Goal: Task Accomplishment & Management: Use online tool/utility

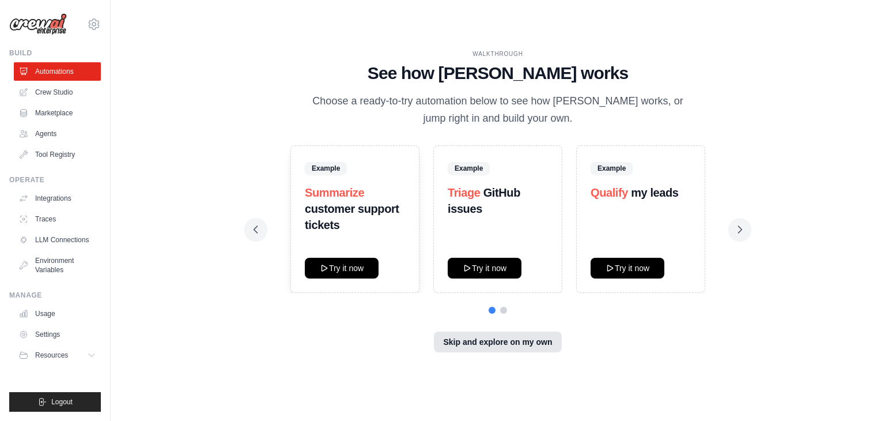
click at [527, 336] on button "Skip and explore on my own" at bounding box center [497, 341] width 127 height 21
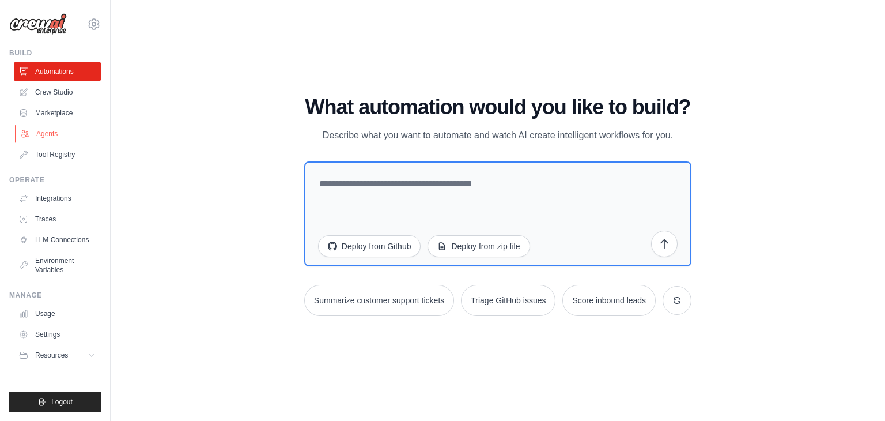
click at [42, 130] on link "Agents" at bounding box center [58, 133] width 87 height 18
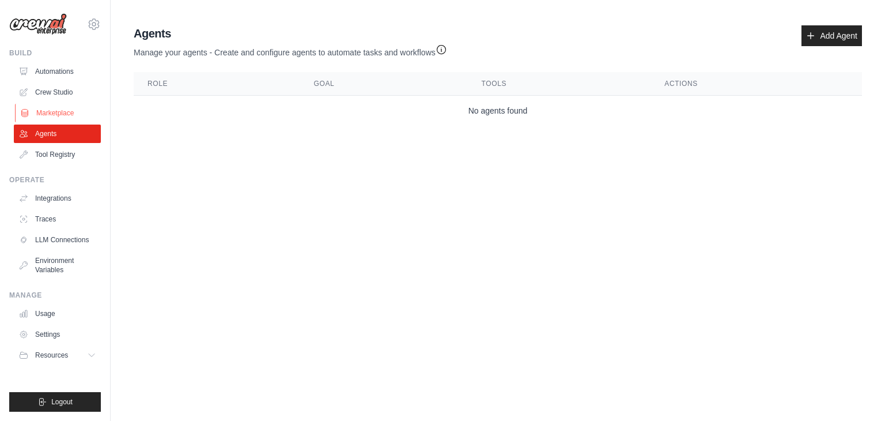
click at [56, 107] on link "Marketplace" at bounding box center [58, 113] width 87 height 18
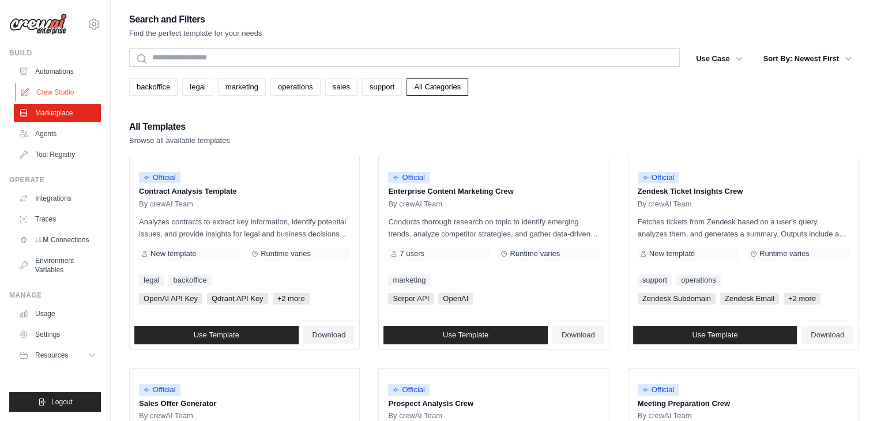
click at [48, 86] on link "Crew Studio" at bounding box center [58, 92] width 87 height 18
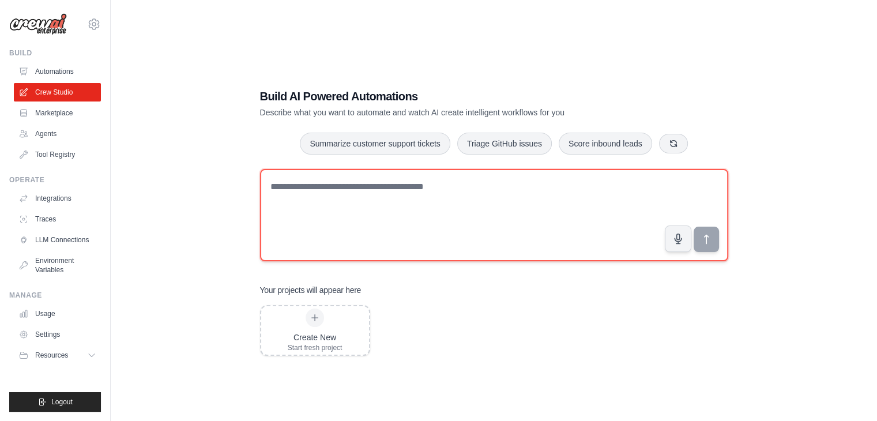
click at [383, 194] on textarea at bounding box center [494, 215] width 468 height 92
type textarea "*"
paste textarea "**********"
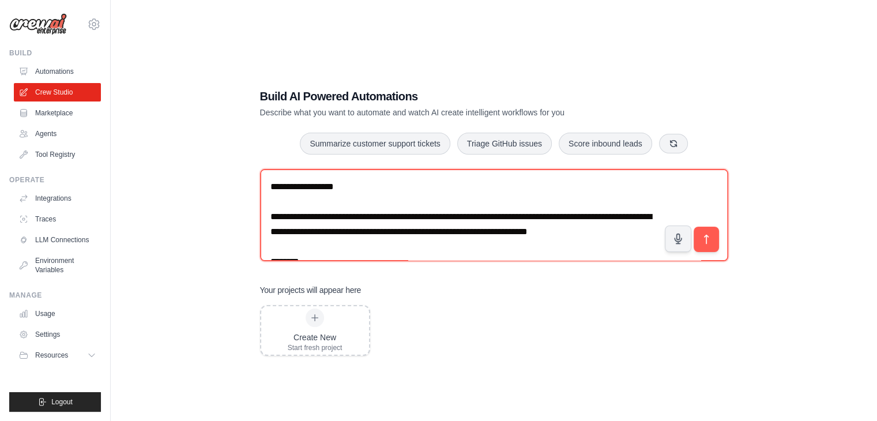
scroll to position [306, 0]
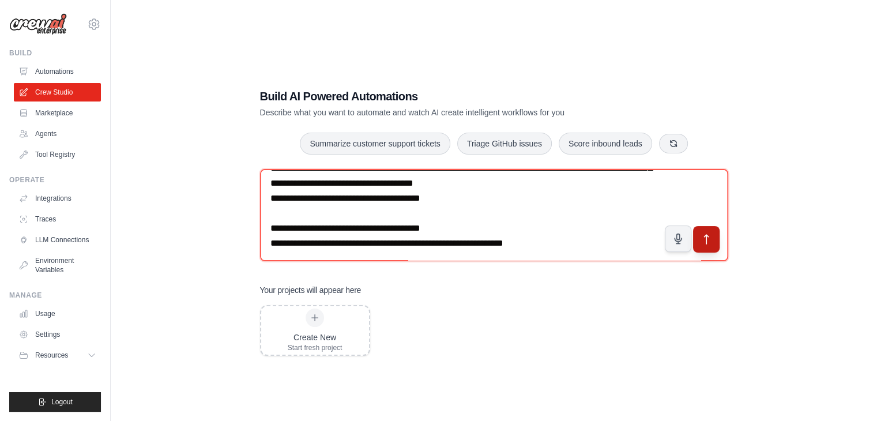
type textarea "**********"
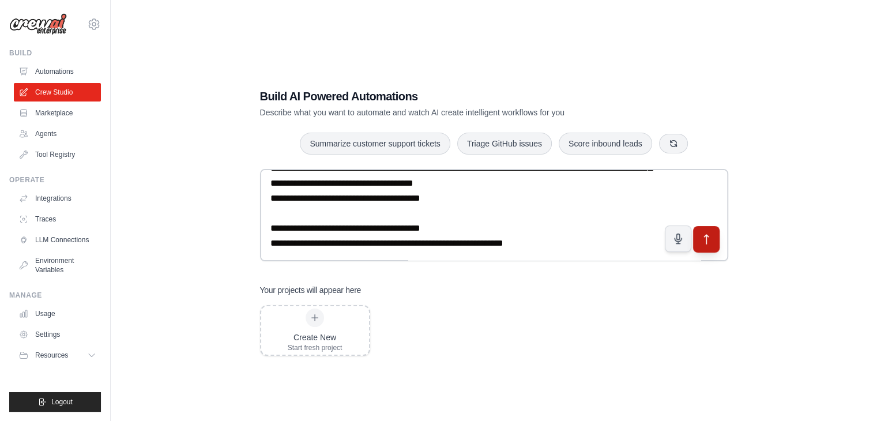
click at [699, 235] on button "submit" at bounding box center [705, 239] width 27 height 27
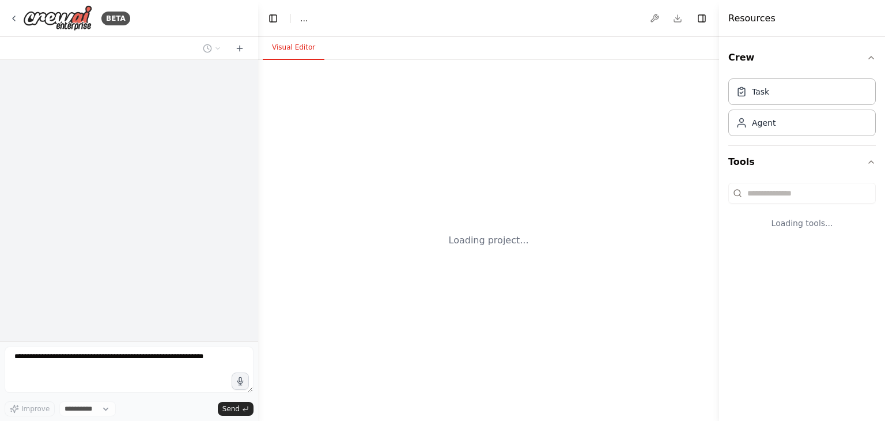
select select "****"
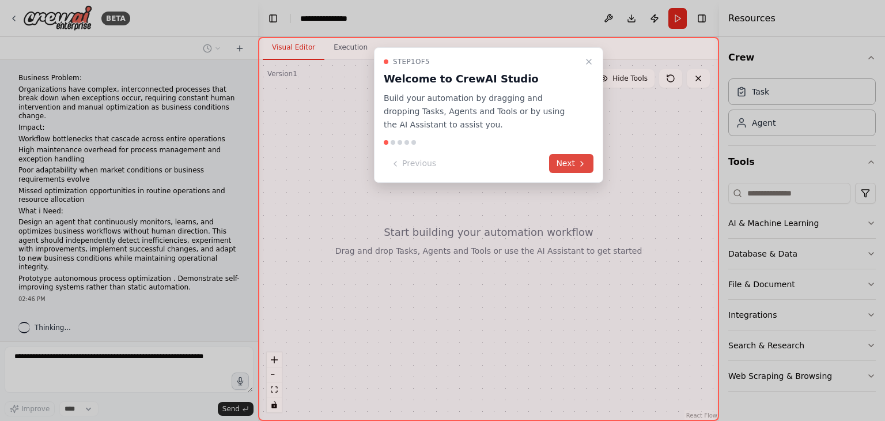
click at [558, 165] on button "Next" at bounding box center [571, 163] width 44 height 19
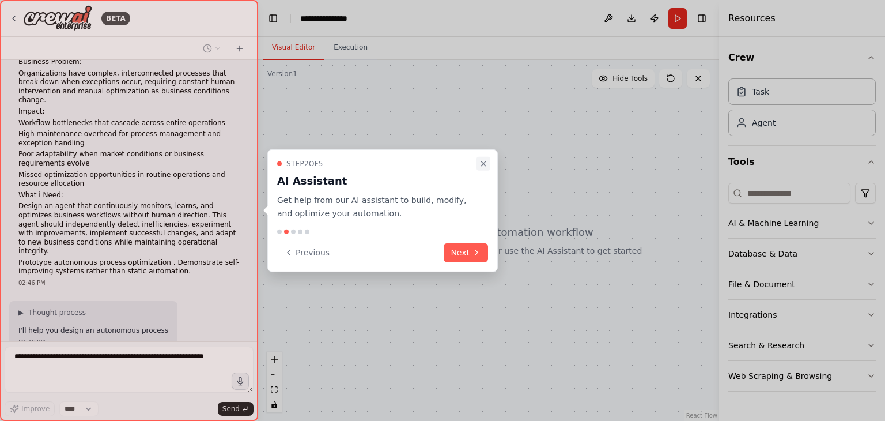
click at [483, 161] on icon "Close walkthrough" at bounding box center [483, 163] width 9 height 9
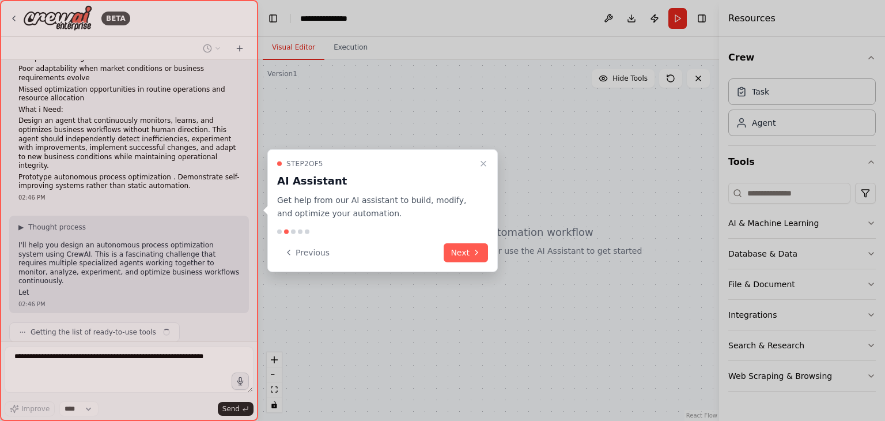
scroll to position [113, 0]
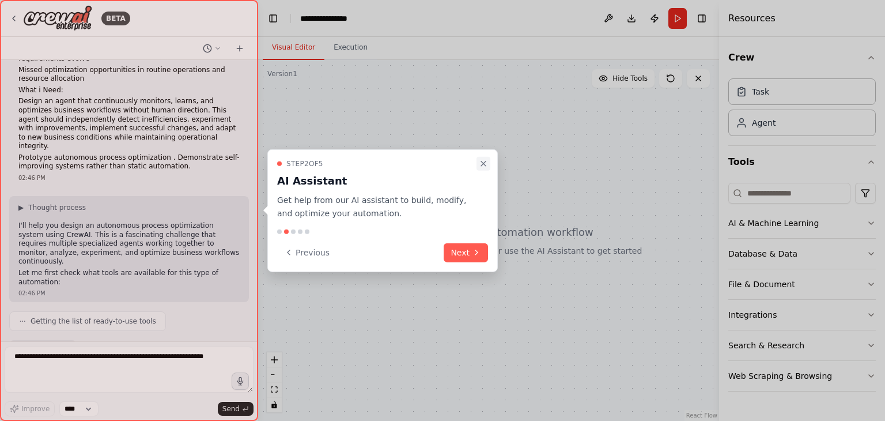
click at [484, 160] on icon "Close walkthrough" at bounding box center [483, 163] width 9 height 9
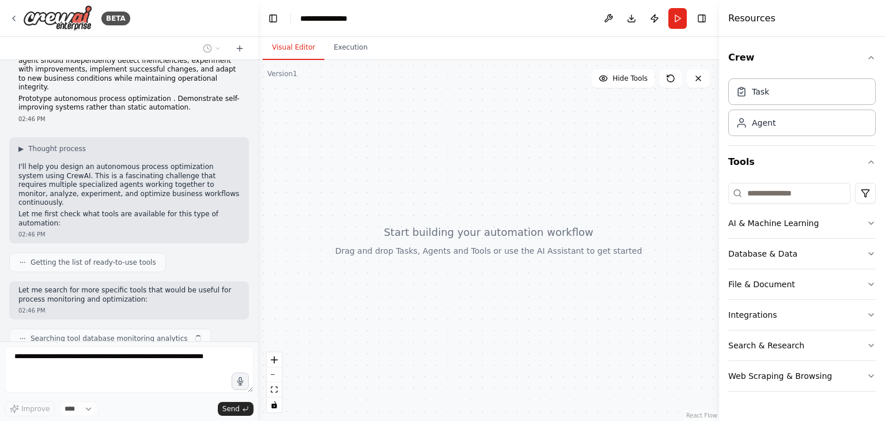
scroll to position [189, 0]
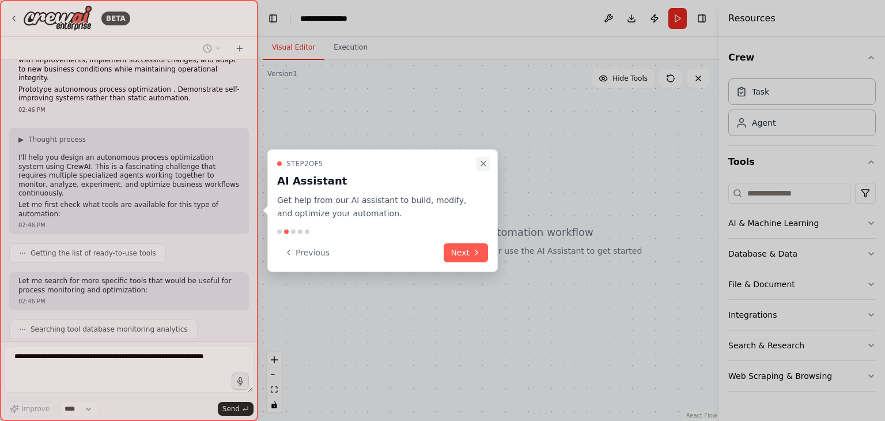
click at [484, 163] on icon "Close walkthrough" at bounding box center [483, 163] width 5 height 5
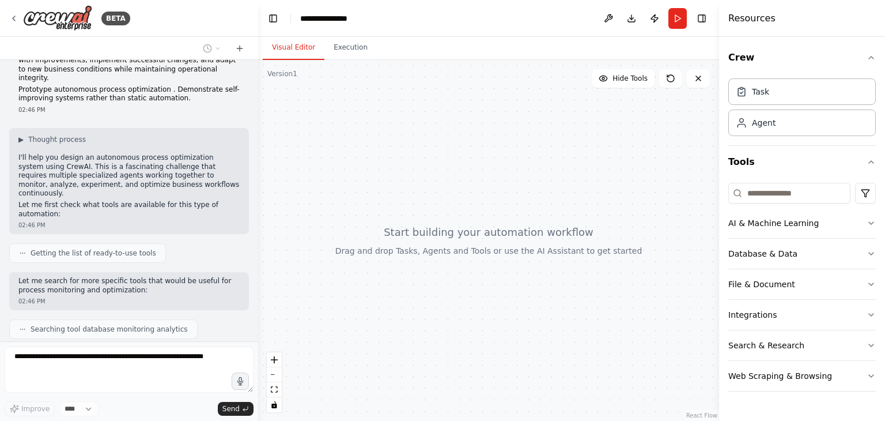
scroll to position [217, 0]
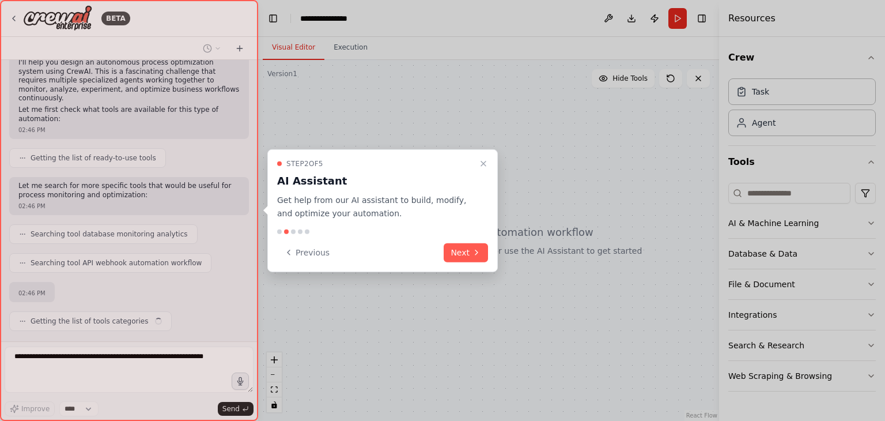
click at [484, 165] on icon "Close walkthrough" at bounding box center [483, 163] width 9 height 9
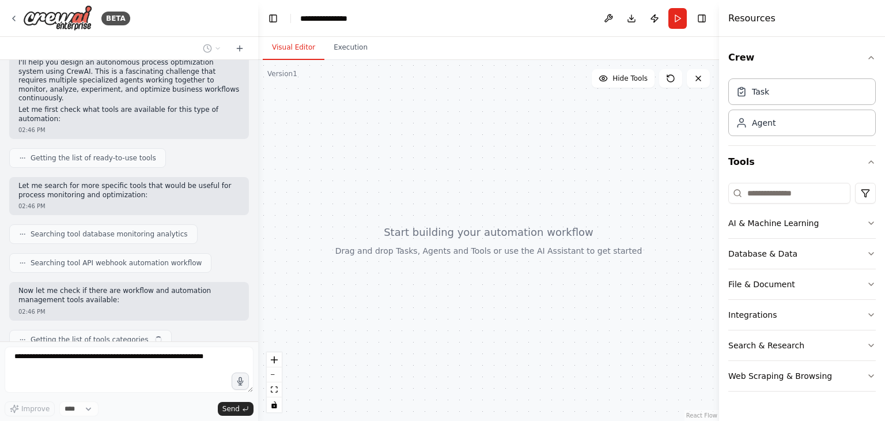
scroll to position [293, 0]
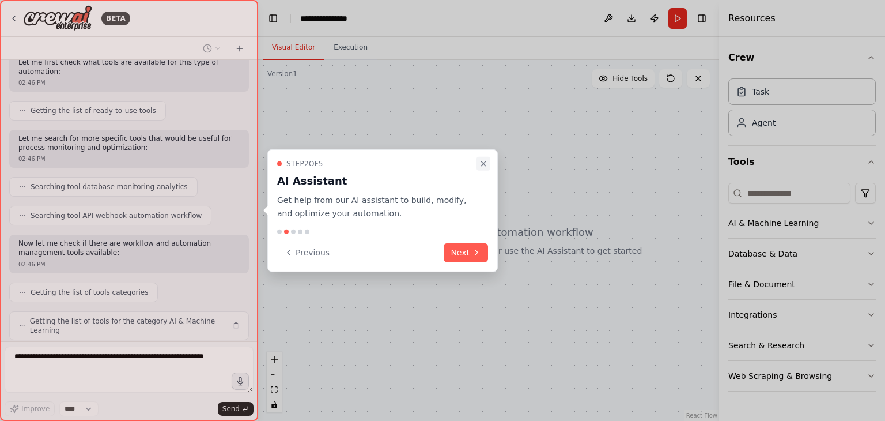
click at [484, 164] on icon "Close walkthrough" at bounding box center [483, 163] width 5 height 5
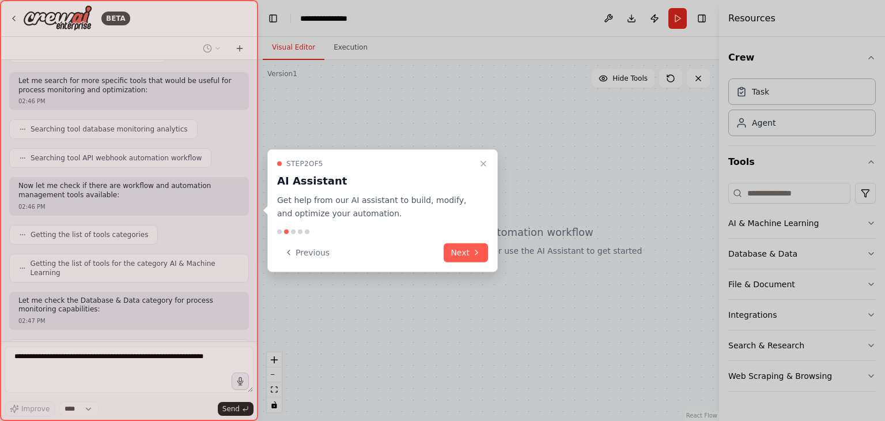
scroll to position [398, 0]
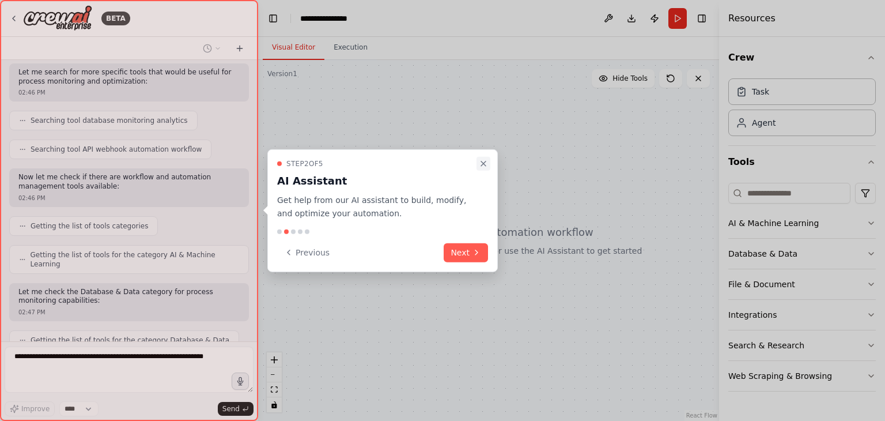
click at [484, 161] on icon "Close walkthrough" at bounding box center [483, 163] width 9 height 9
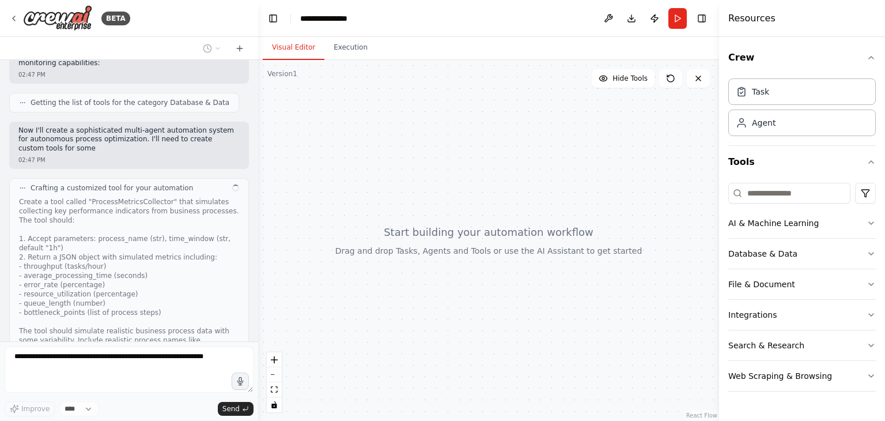
scroll to position [644, 0]
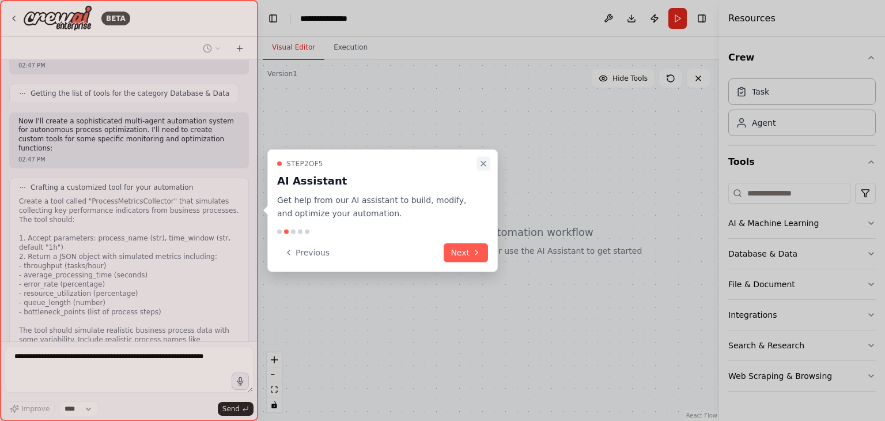
click at [481, 164] on icon "Close walkthrough" at bounding box center [483, 163] width 9 height 9
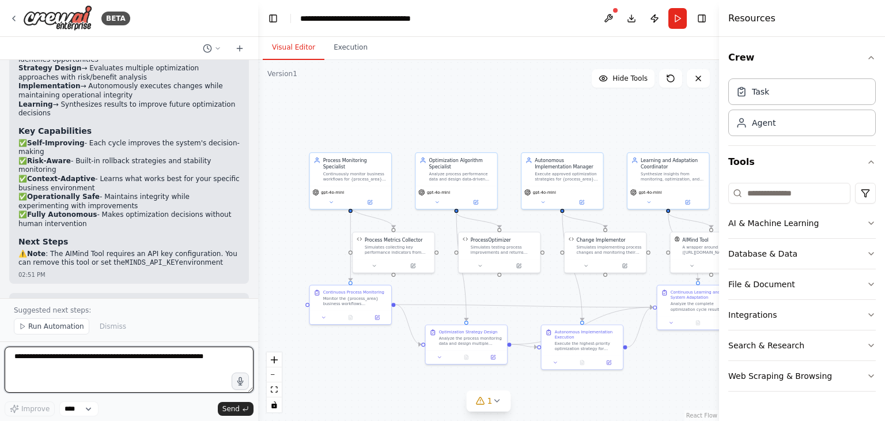
scroll to position [2560, 0]
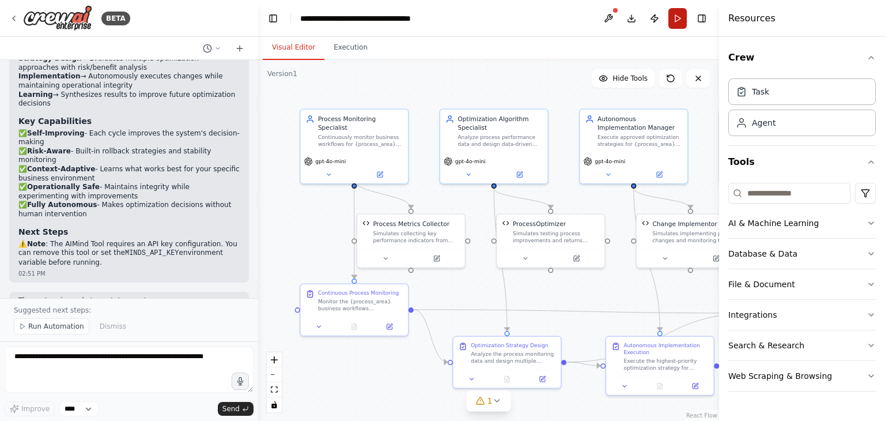
click at [680, 16] on button "Run" at bounding box center [678, 18] width 18 height 21
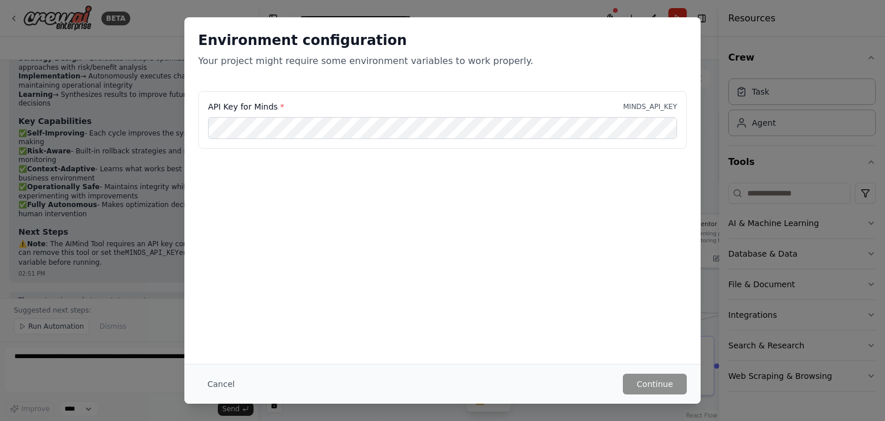
click at [625, 54] on p "Your project might require some environment variables to work properly." at bounding box center [442, 61] width 489 height 14
click at [48, 41] on div "Environment configuration Your project might require some environment variables…" at bounding box center [442, 210] width 885 height 421
click at [111, 60] on div "Environment configuration Your project might require some environment variables…" at bounding box center [442, 210] width 885 height 421
click at [73, 325] on div "Environment configuration Your project might require some environment variables…" at bounding box center [442, 210] width 885 height 421
click at [143, 97] on div "Environment configuration Your project might require some environment variables…" at bounding box center [442, 210] width 885 height 421
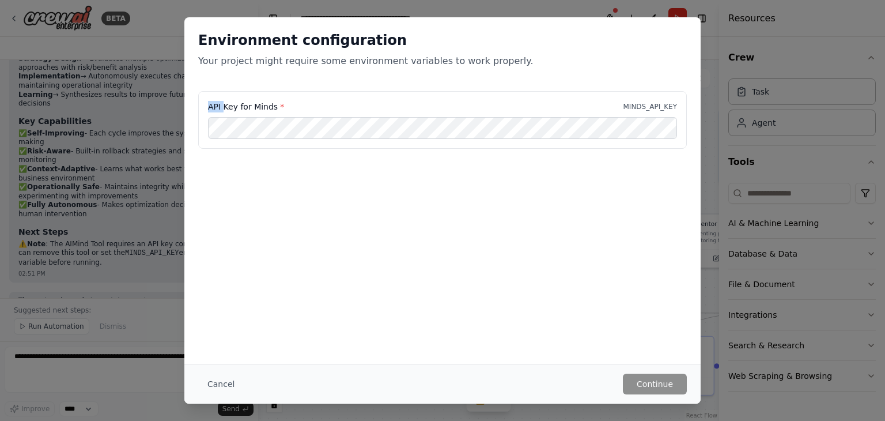
click at [143, 97] on div "Environment configuration Your project might require some environment variables…" at bounding box center [442, 210] width 885 height 421
click at [213, 382] on button "Cancel" at bounding box center [221, 383] width 46 height 21
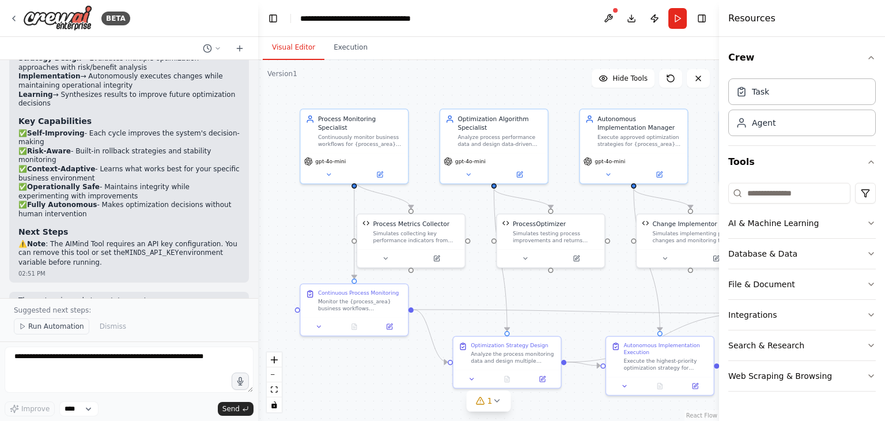
click at [58, 327] on span "Run Automation" at bounding box center [56, 326] width 56 height 9
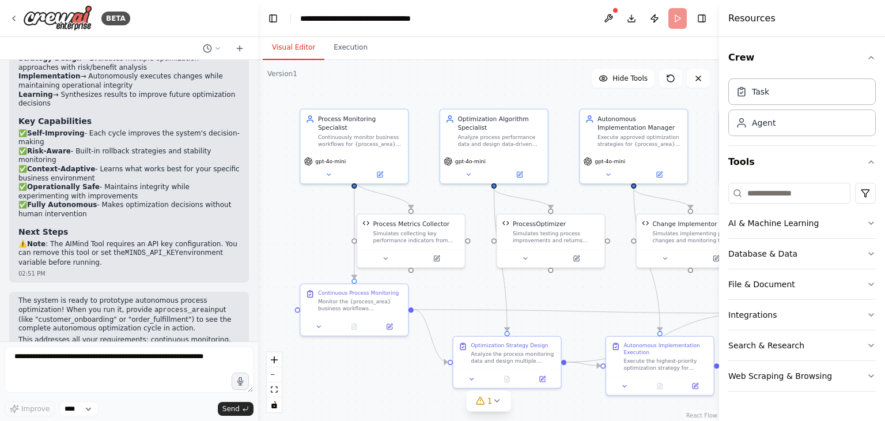
scroll to position [2517, 0]
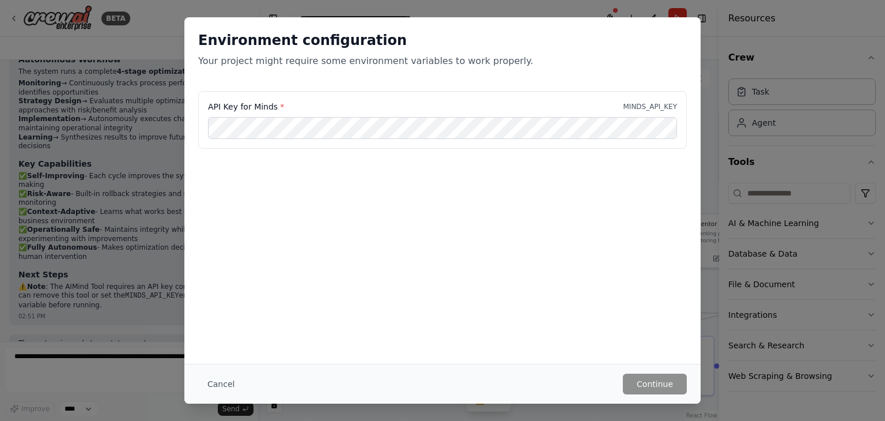
click at [213, 383] on button "Cancel" at bounding box center [221, 383] width 46 height 21
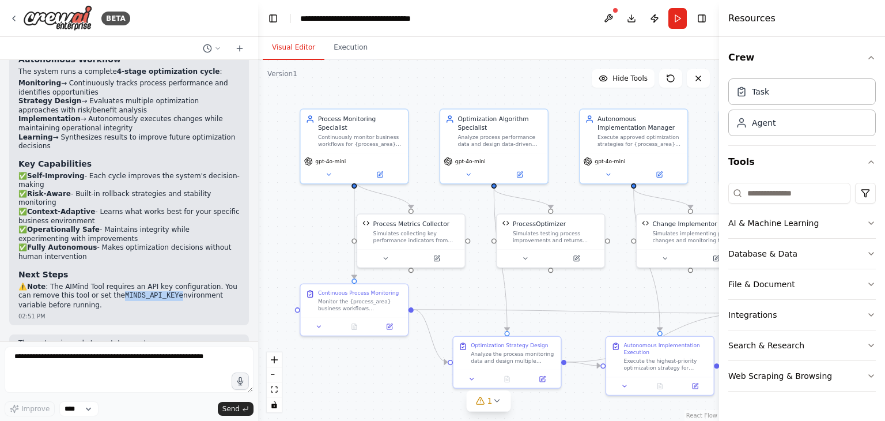
drag, startPoint x: 101, startPoint y: 198, endPoint x: 153, endPoint y: 201, distance: 52.5
click at [153, 282] on p "⚠️ Note : The AIMind Tool requires an API key configuration. You can remove thi…" at bounding box center [128, 296] width 221 height 28
copy p "MINDS_API_KEY"
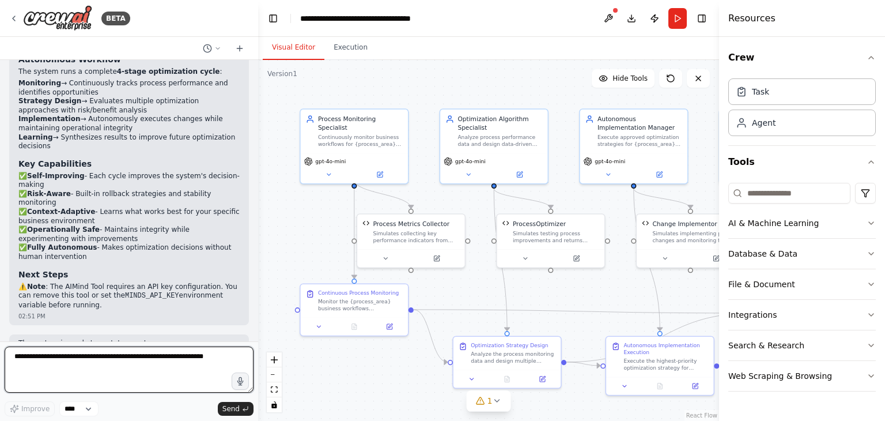
click at [67, 356] on textarea at bounding box center [129, 369] width 249 height 46
paste textarea "**********"
type textarea "**********"
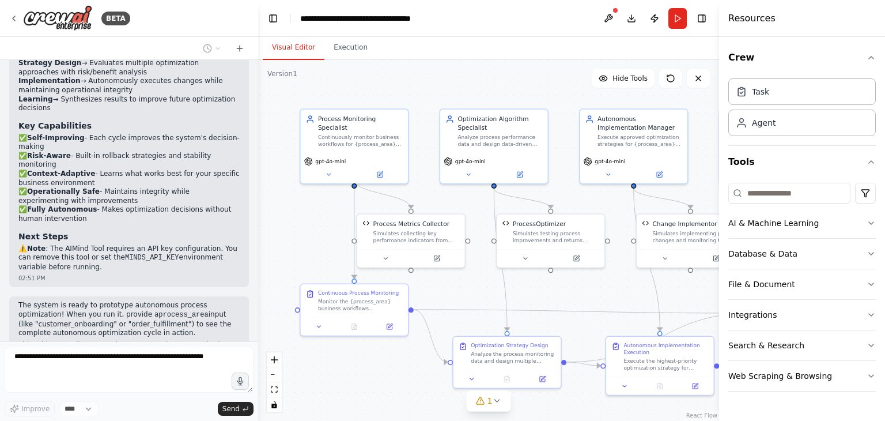
scroll to position [2585, 0]
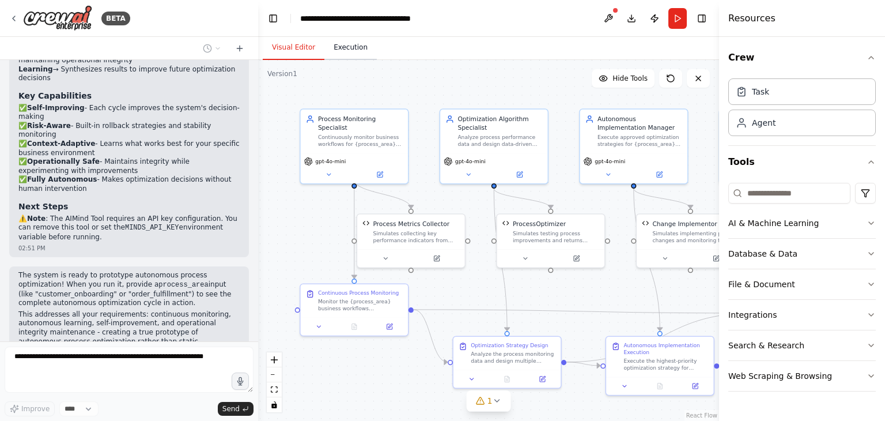
click at [339, 47] on button "Execution" at bounding box center [350, 48] width 52 height 24
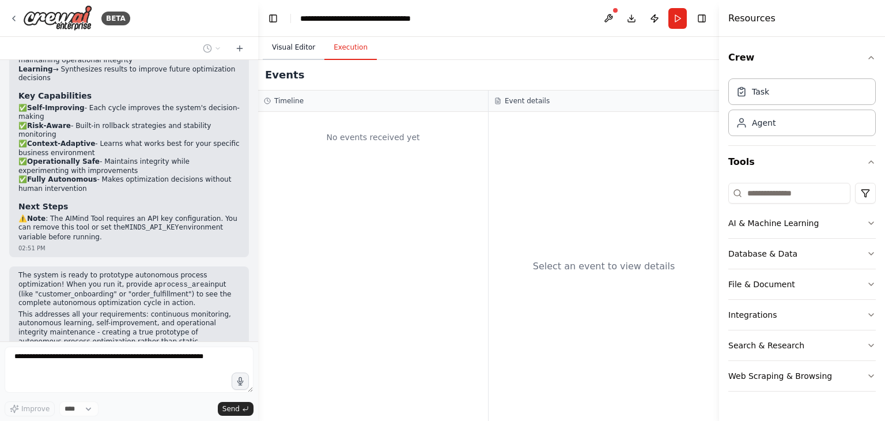
click at [293, 46] on button "Visual Editor" at bounding box center [294, 48] width 62 height 24
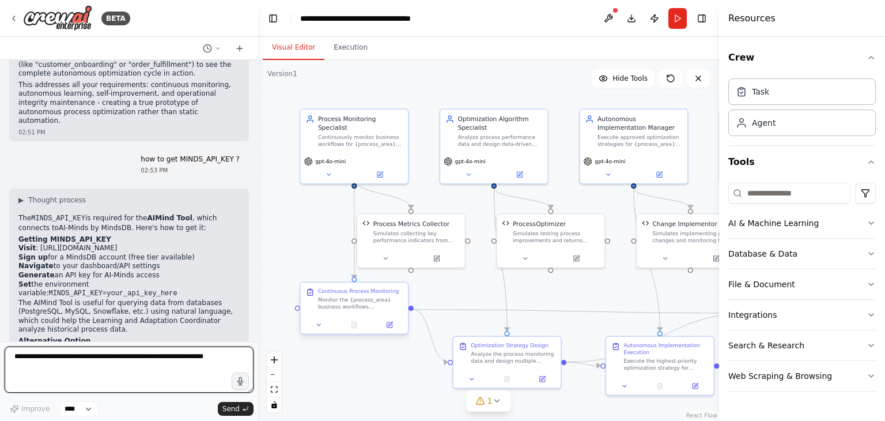
scroll to position [2823, 0]
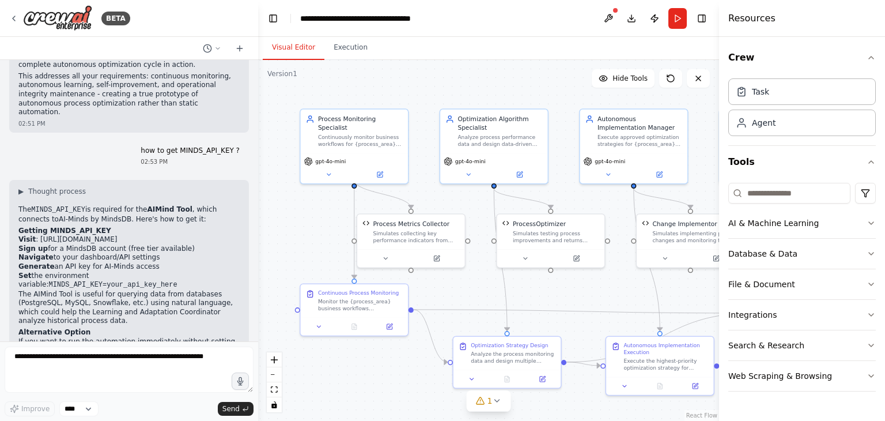
drag, startPoint x: 109, startPoint y: 310, endPoint x: 7, endPoint y: 304, distance: 102.2
click at [7, 304] on div "Business Problem: Organizations have complex, interconnected processes that bre…" at bounding box center [129, 200] width 258 height 281
copy div "Replace it with a different tool that doesn't require external setup What would…"
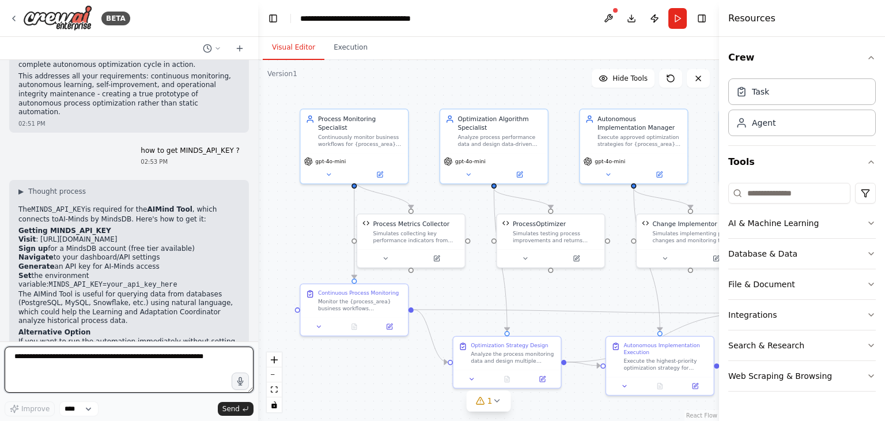
click at [77, 363] on textarea at bounding box center [129, 369] width 249 height 46
paste textarea "**********"
type textarea "**********"
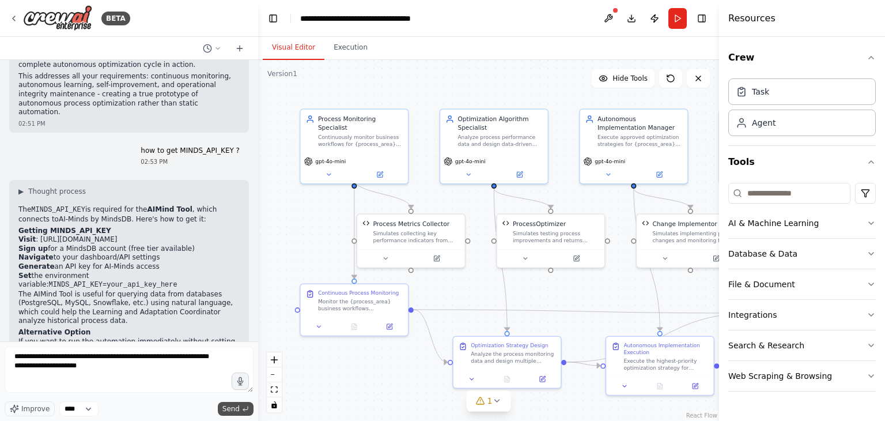
click at [238, 402] on button "Send" at bounding box center [236, 409] width 36 height 14
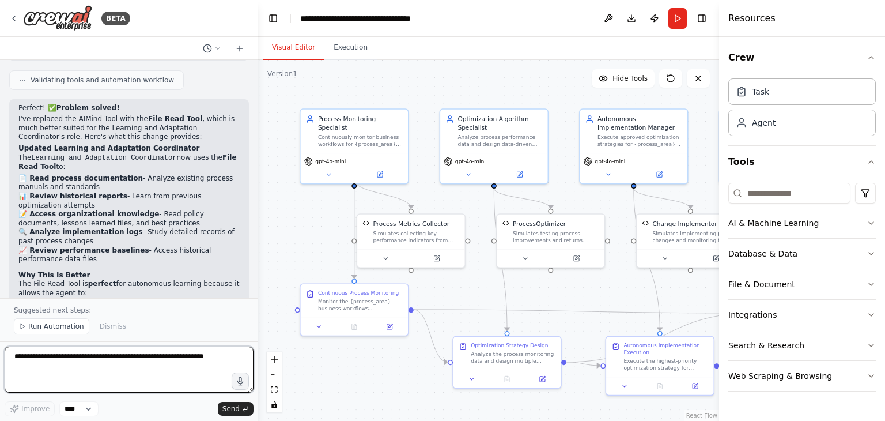
scroll to position [3723, 0]
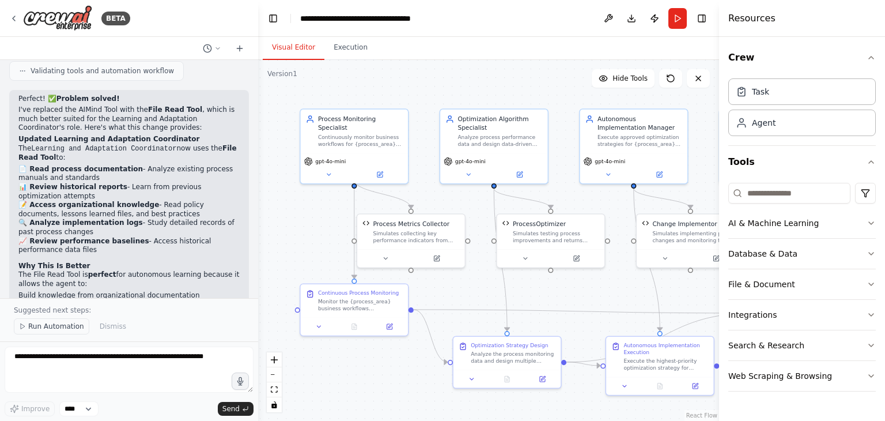
click at [66, 329] on span "Run Automation" at bounding box center [56, 326] width 56 height 9
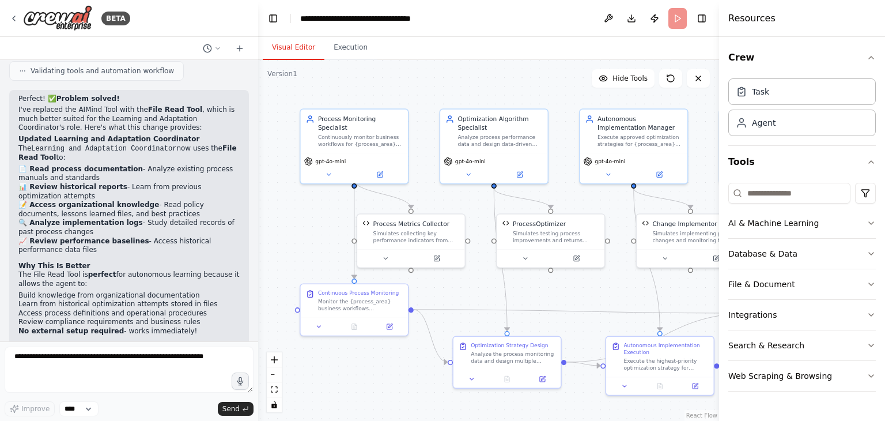
scroll to position [3680, 0]
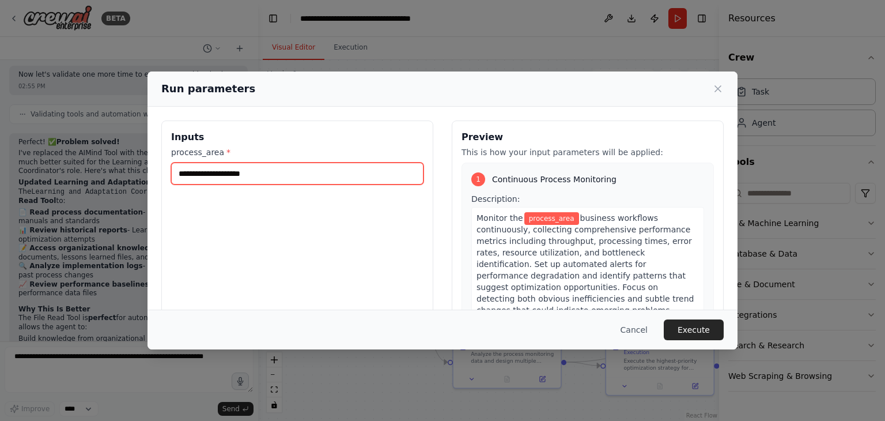
click at [212, 175] on input "process_area *" at bounding box center [297, 174] width 252 height 22
type input "**********"
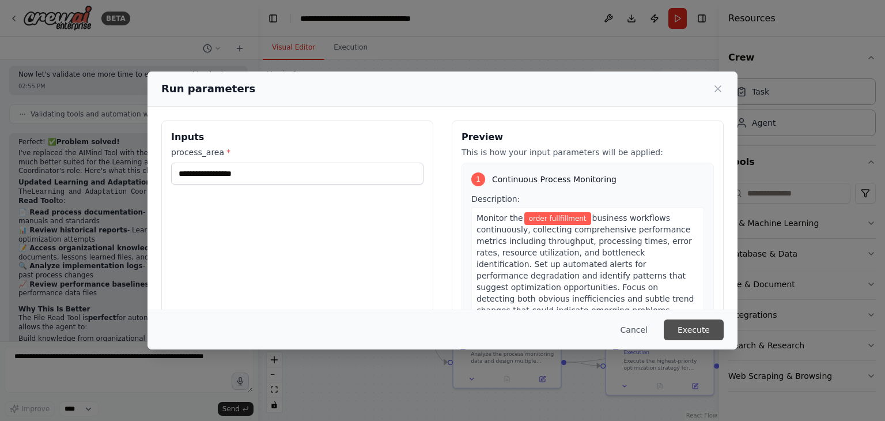
click at [703, 323] on button "Execute" at bounding box center [694, 329] width 60 height 21
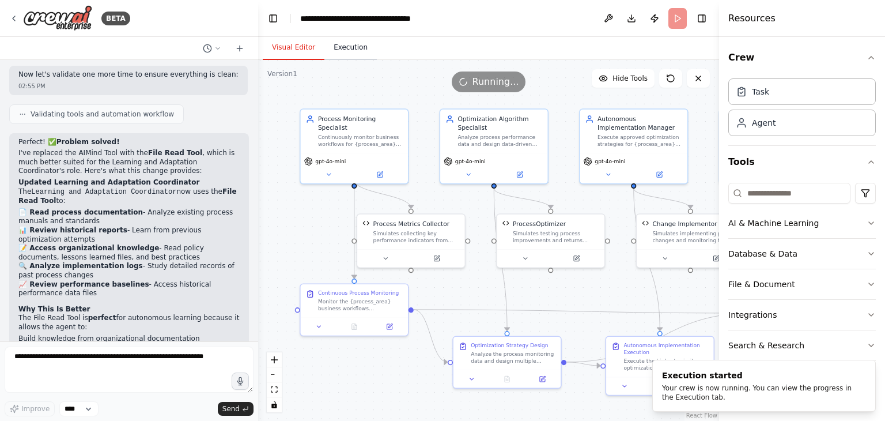
click at [348, 47] on button "Execution" at bounding box center [350, 48] width 52 height 24
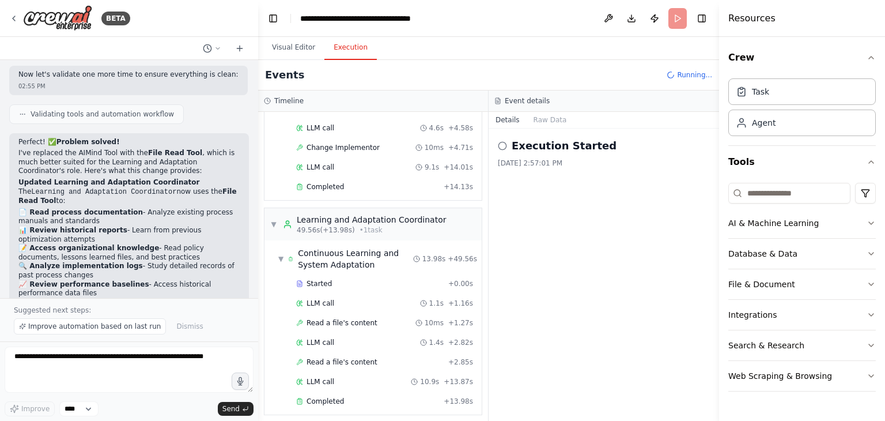
scroll to position [533, 0]
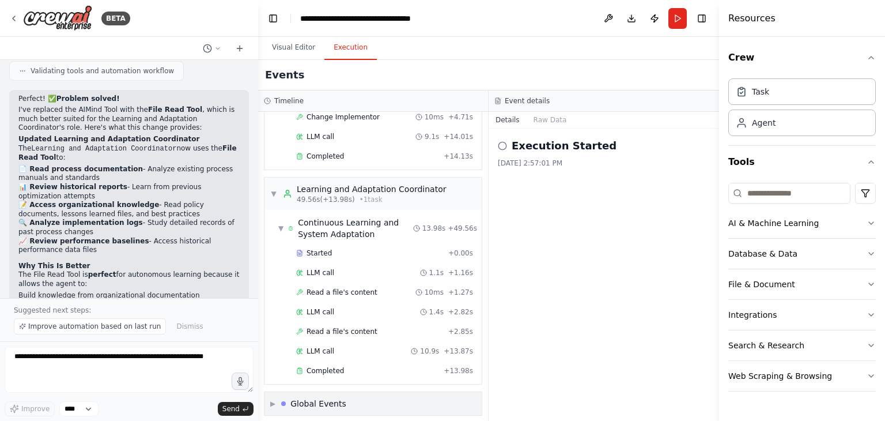
click at [334, 398] on div "Global Events" at bounding box center [318, 404] width 56 height 12
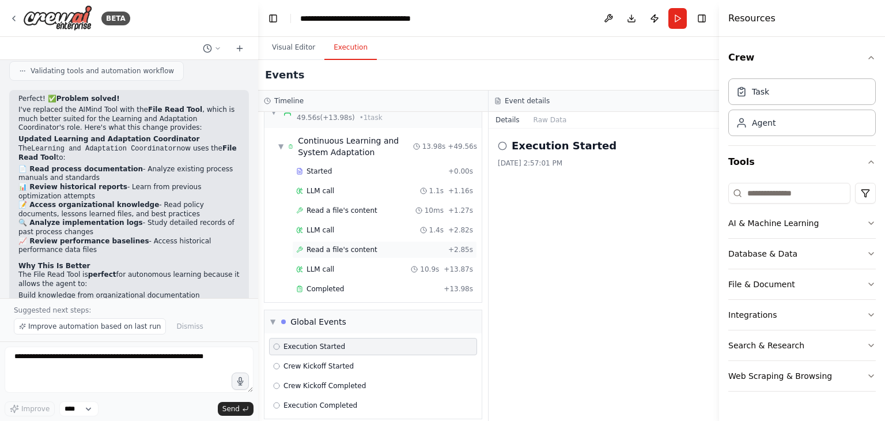
scroll to position [618, 0]
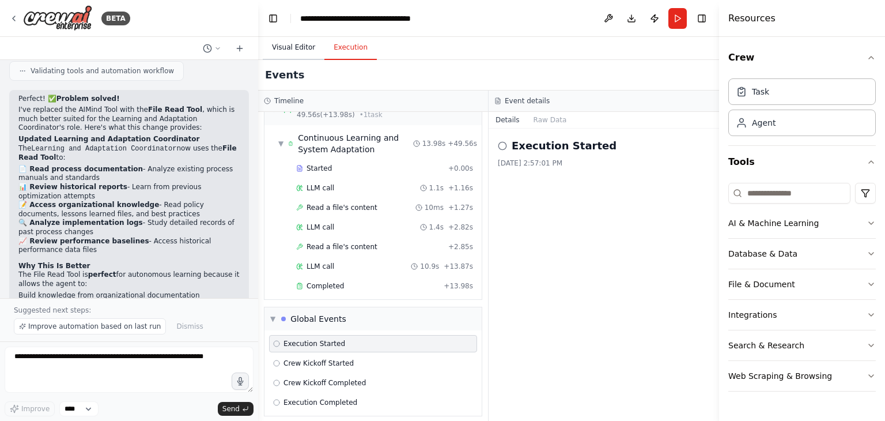
click at [288, 51] on button "Visual Editor" at bounding box center [294, 48] width 62 height 24
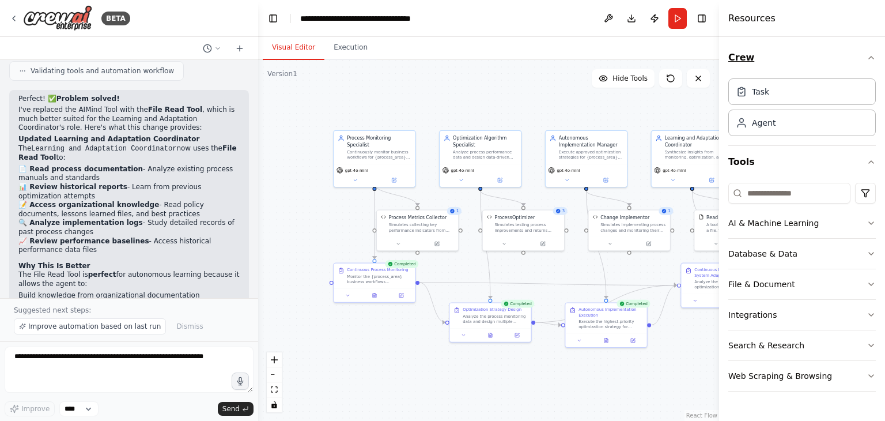
click at [875, 55] on icon "button" at bounding box center [871, 57] width 9 height 9
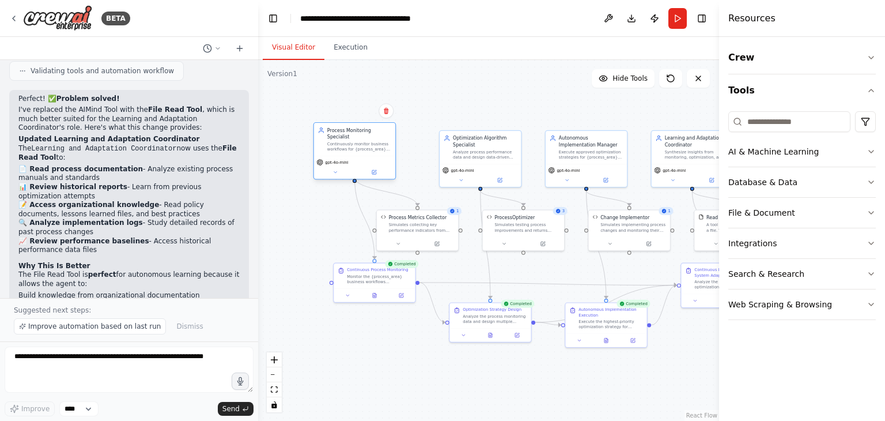
click at [378, 156] on div "gpt-4o-mini" at bounding box center [354, 167] width 81 height 23
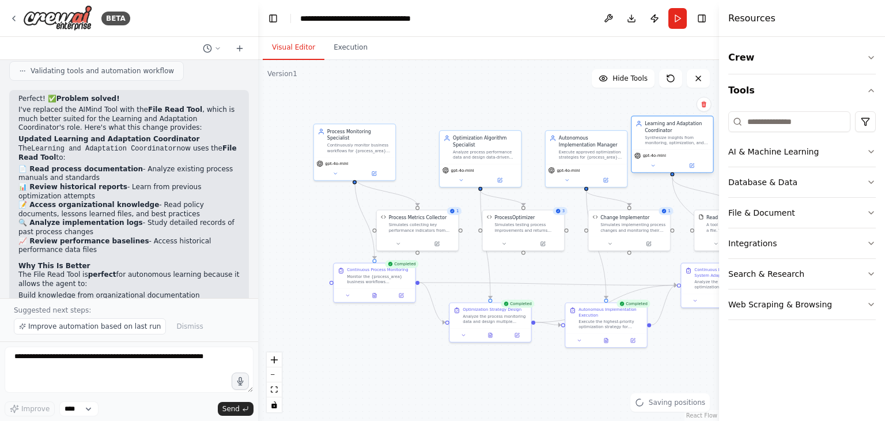
drag, startPoint x: 665, startPoint y: 153, endPoint x: 645, endPoint y: 142, distance: 23.2
click at [645, 142] on div "Synthesize insights from monitoring, optimization, and implementation cycles to…" at bounding box center [677, 140] width 64 height 10
drag, startPoint x: 590, startPoint y: 144, endPoint x: 585, endPoint y: 129, distance: 15.7
click at [585, 129] on div "Execute approved optimization strategies for {process_area}, monitor implementa…" at bounding box center [571, 127] width 64 height 10
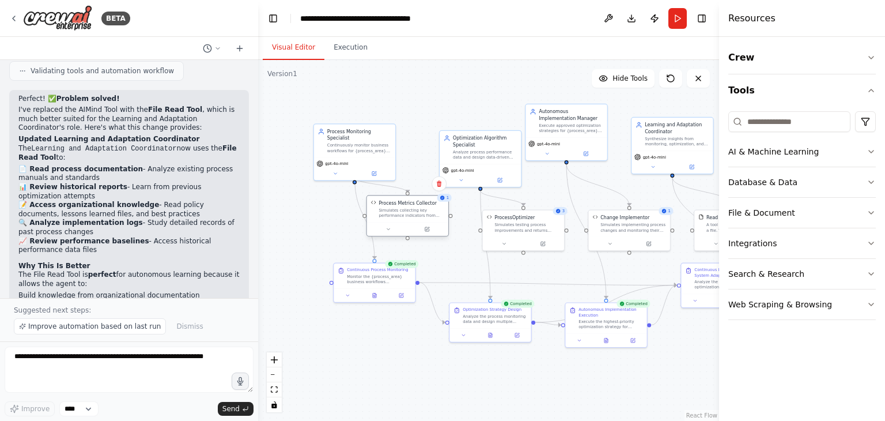
drag, startPoint x: 431, startPoint y: 227, endPoint x: 420, endPoint y: 212, distance: 18.5
click at [420, 212] on div "Simulates collecting key performance indicators from business processes includi…" at bounding box center [412, 212] width 66 height 10
click at [521, 222] on div "Simulates testing process improvements and returns optimization recommendations…" at bounding box center [525, 226] width 66 height 10
drag, startPoint x: 602, startPoint y: 222, endPoint x: 592, endPoint y: 216, distance: 11.9
click at [592, 216] on div "Simulates implementing process changes and monitoring their effects, providing …" at bounding box center [624, 219] width 66 height 10
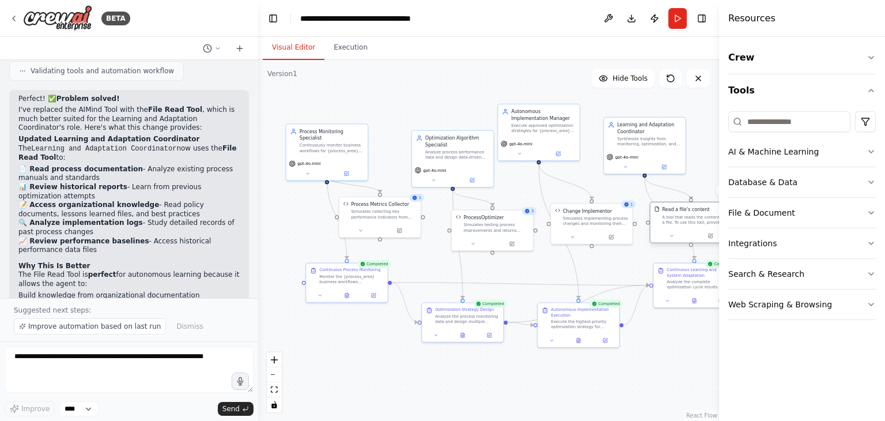
drag, startPoint x: 710, startPoint y: 226, endPoint x: 662, endPoint y: 217, distance: 49.3
click at [662, 217] on div "A tool that reads the content of a file. To use this tool, provide a 'file_path…" at bounding box center [695, 219] width 66 height 10
drag, startPoint x: 670, startPoint y: 292, endPoint x: 651, endPoint y: 284, distance: 19.9
click at [651, 284] on div "Continuous Learning and System Adaptation Analyze the complete optimization cyc…" at bounding box center [678, 278] width 83 height 46
click at [682, 296] on button at bounding box center [678, 293] width 28 height 8
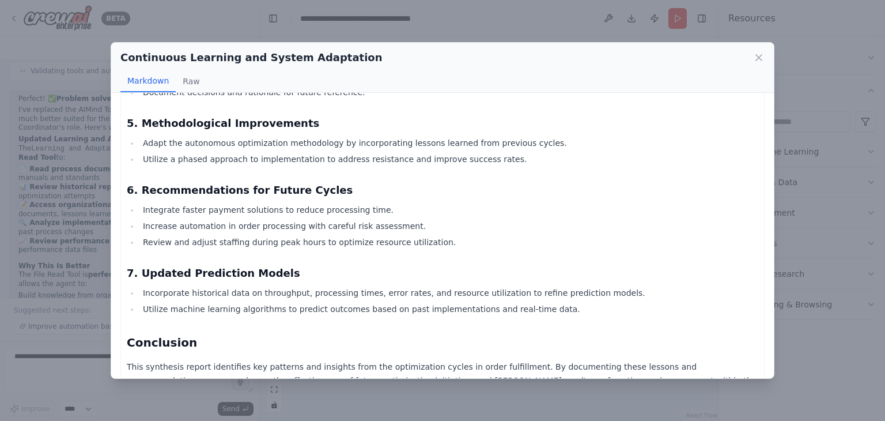
scroll to position [1329, 0]
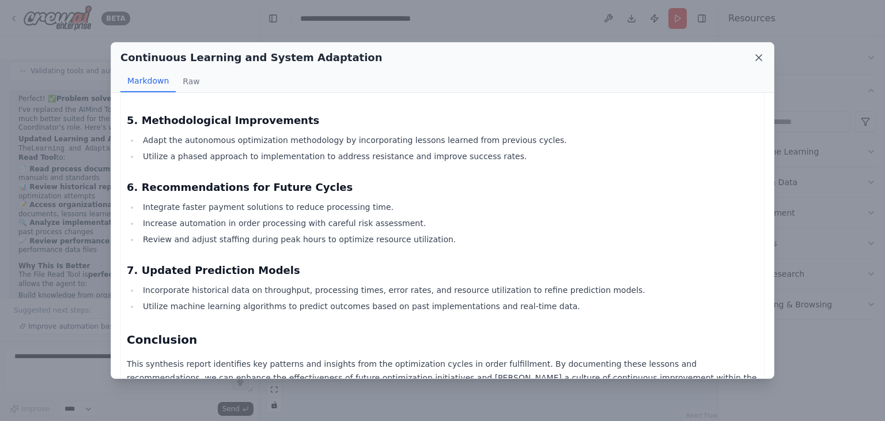
click at [758, 55] on icon at bounding box center [759, 58] width 12 height 12
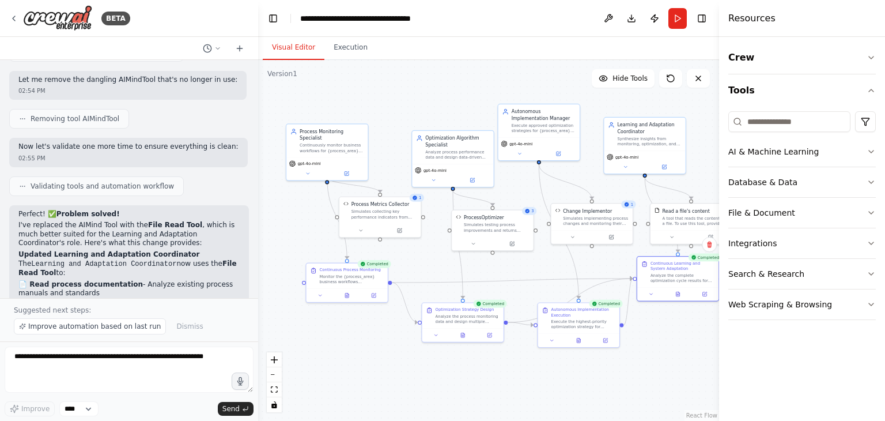
scroll to position [3723, 0]
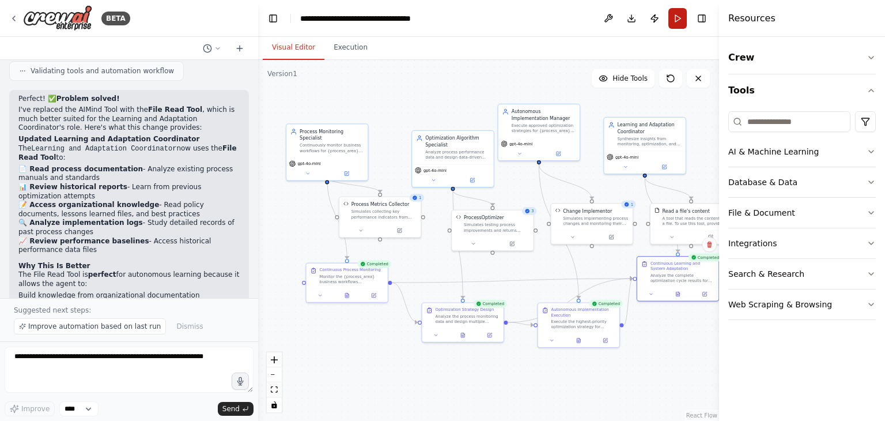
click at [678, 19] on button "Run" at bounding box center [678, 18] width 18 height 21
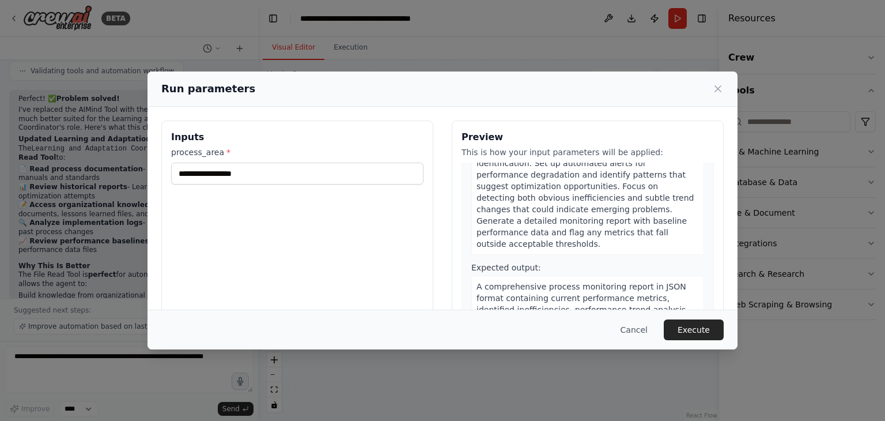
scroll to position [58, 0]
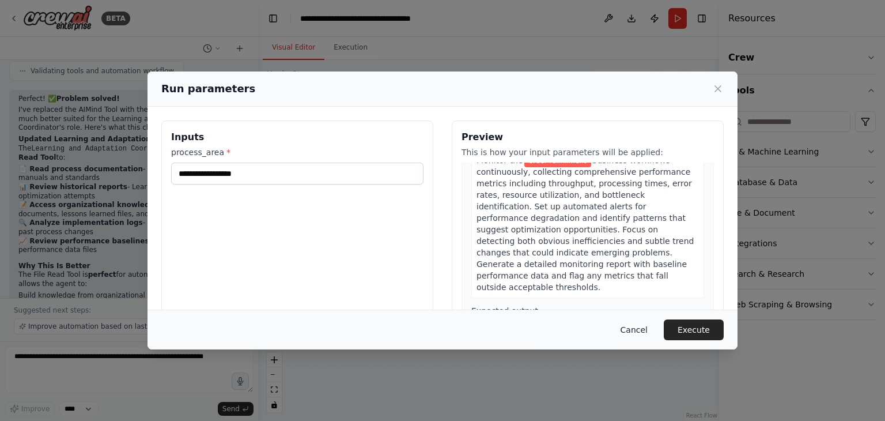
click at [643, 331] on button "Cancel" at bounding box center [635, 329] width 46 height 21
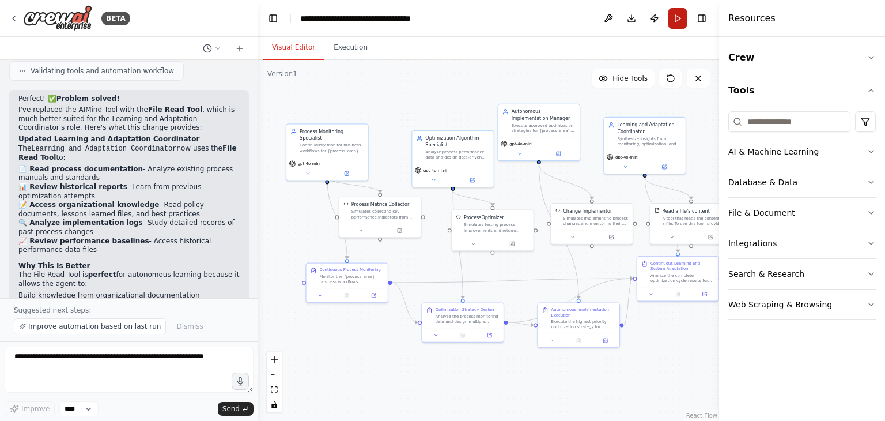
click at [680, 20] on button "Run" at bounding box center [678, 18] width 18 height 21
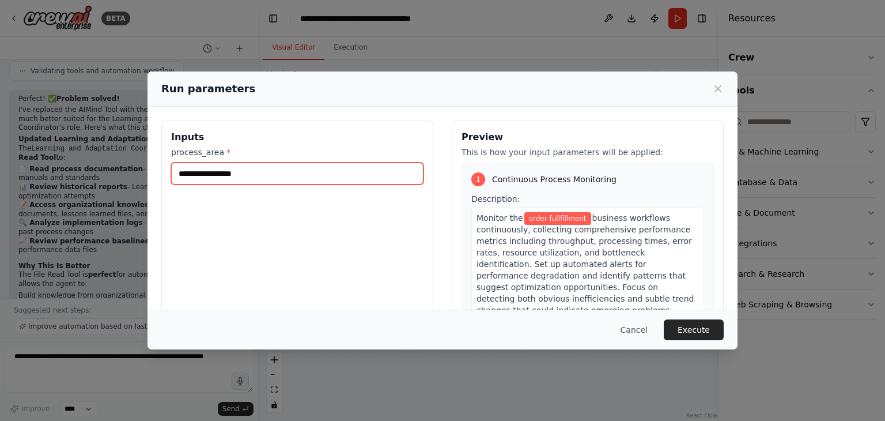
drag, startPoint x: 295, startPoint y: 171, endPoint x: 104, endPoint y: 141, distance: 193.0
click at [104, 141] on div "**********" at bounding box center [442, 210] width 885 height 421
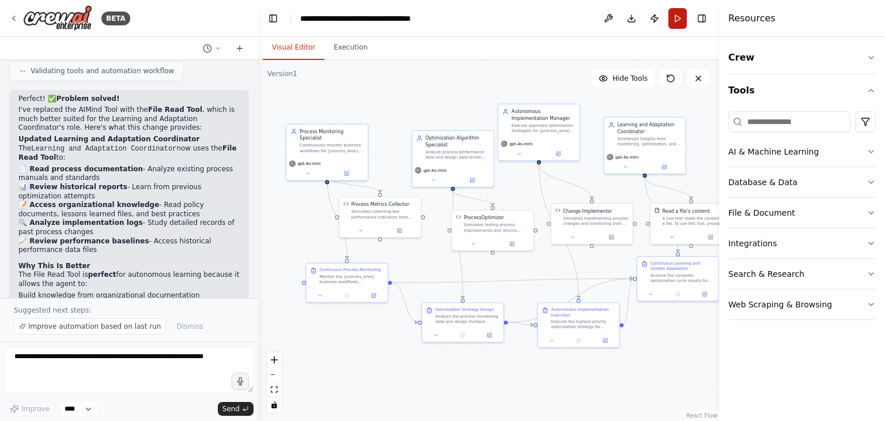
click at [670, 20] on button "Run" at bounding box center [678, 18] width 18 height 21
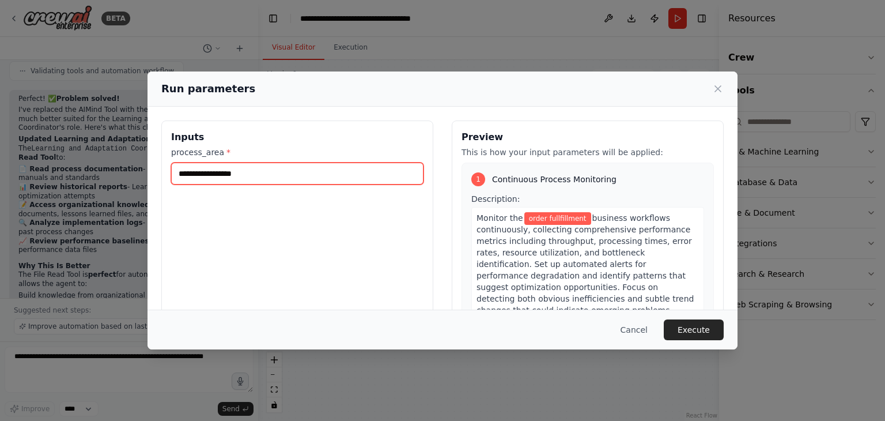
click at [276, 180] on input "**********" at bounding box center [297, 174] width 252 height 22
drag, startPoint x: 138, startPoint y: 165, endPoint x: 90, endPoint y: 162, distance: 48.5
click at [90, 162] on div "**********" at bounding box center [442, 210] width 885 height 421
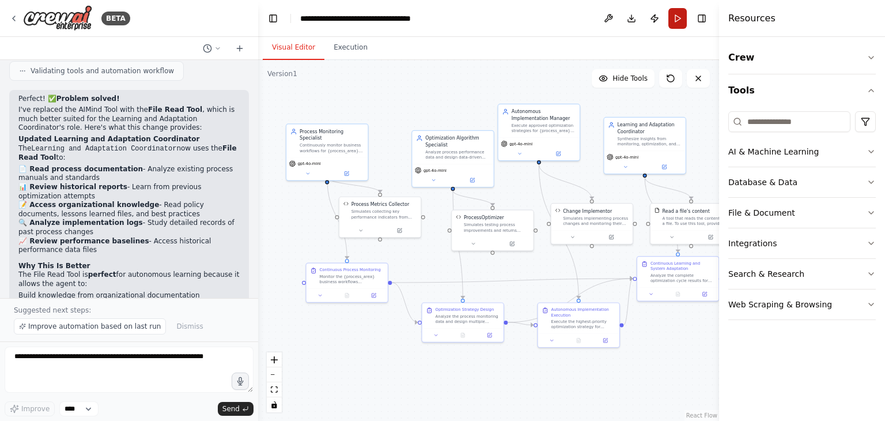
click at [673, 20] on button "Run" at bounding box center [678, 18] width 18 height 21
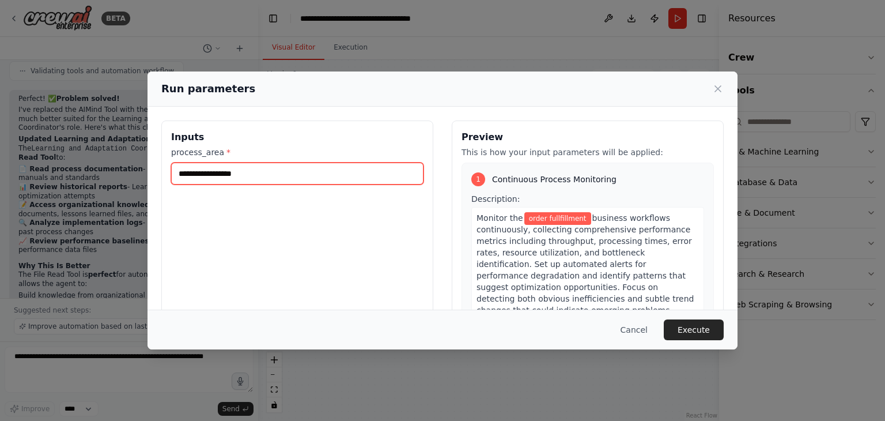
click at [276, 167] on input "**********" at bounding box center [297, 174] width 252 height 22
type input "*"
type input "**********"
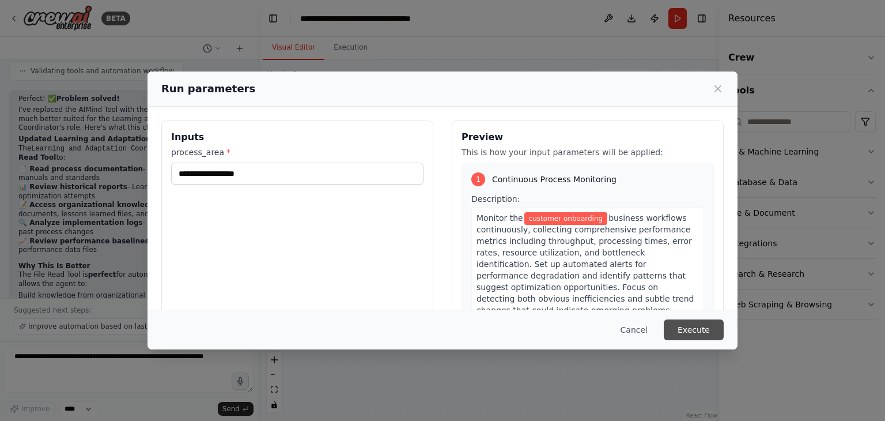
click at [694, 338] on button "Execute" at bounding box center [694, 329] width 60 height 21
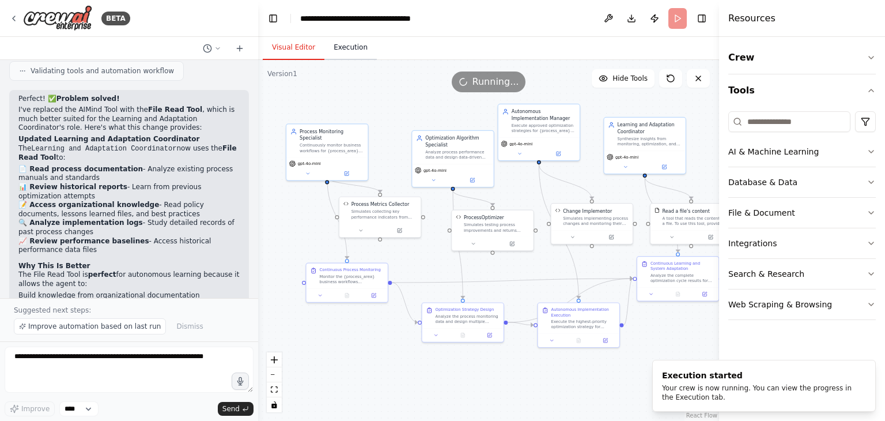
click at [350, 49] on button "Execution" at bounding box center [350, 48] width 52 height 24
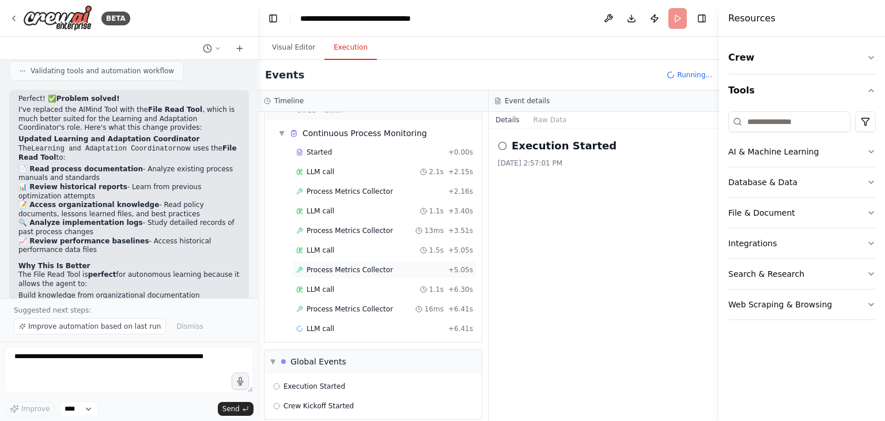
scroll to position [38, 0]
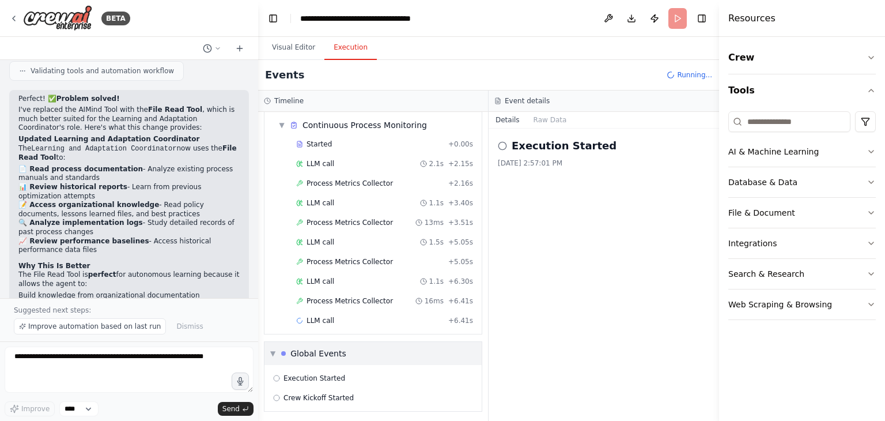
click at [274, 352] on span "▼" at bounding box center [272, 353] width 5 height 9
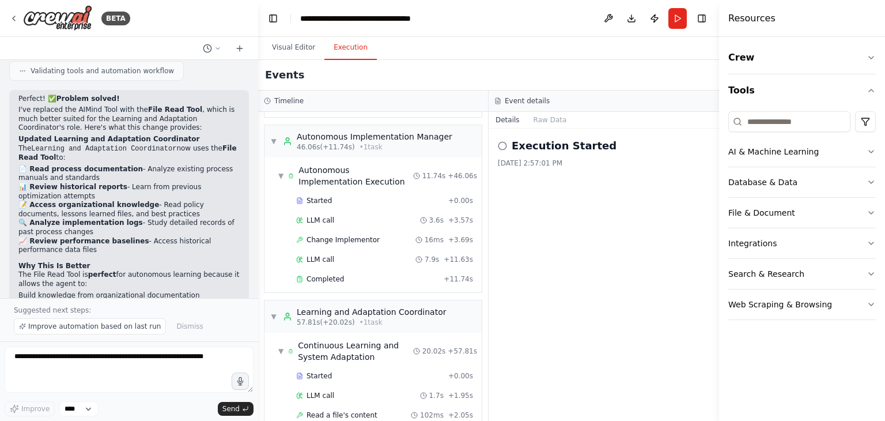
scroll to position [650, 0]
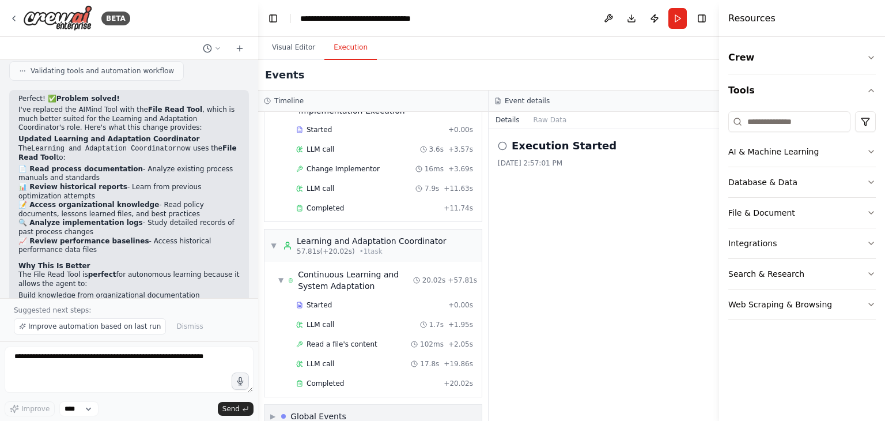
click at [286, 410] on div "Global Events" at bounding box center [313, 416] width 65 height 12
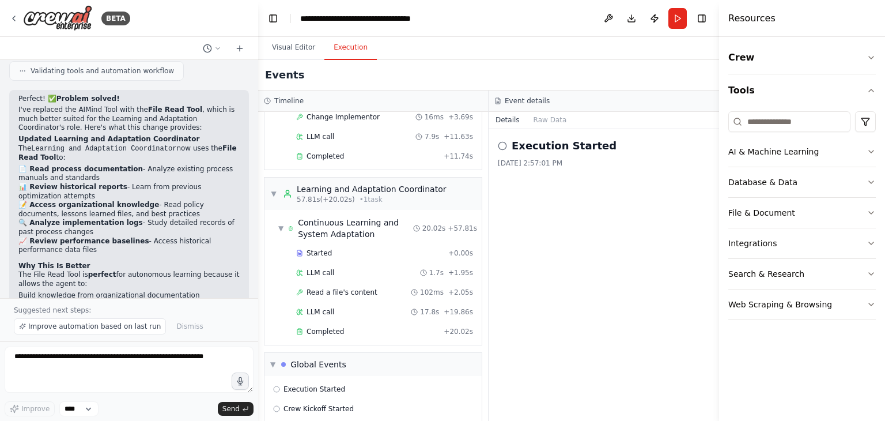
scroll to position [734, 0]
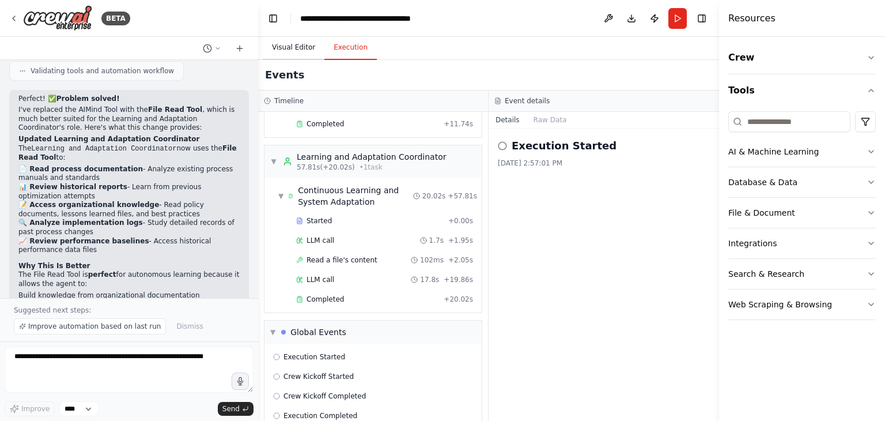
click at [301, 44] on button "Visual Editor" at bounding box center [294, 48] width 62 height 24
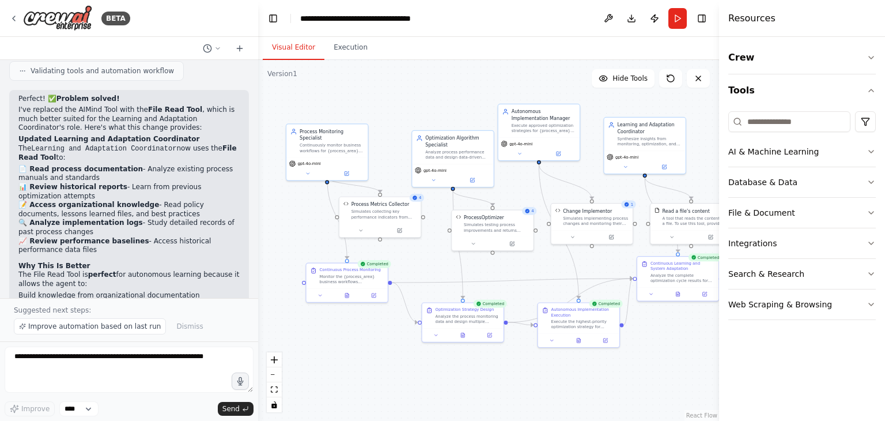
click at [210, 305] on div "Suggested next steps: Improve automation based on last run Dismiss" at bounding box center [129, 319] width 258 height 43
click at [238, 382] on icon "button" at bounding box center [240, 381] width 6 height 8
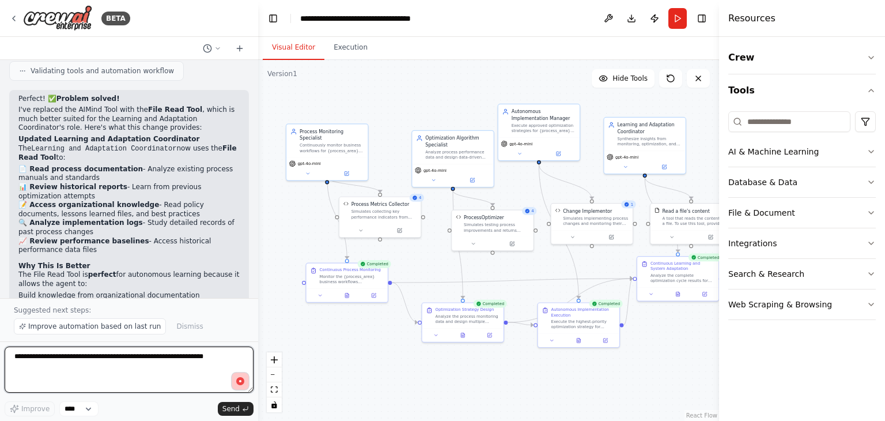
click at [154, 357] on textarea at bounding box center [129, 369] width 249 height 46
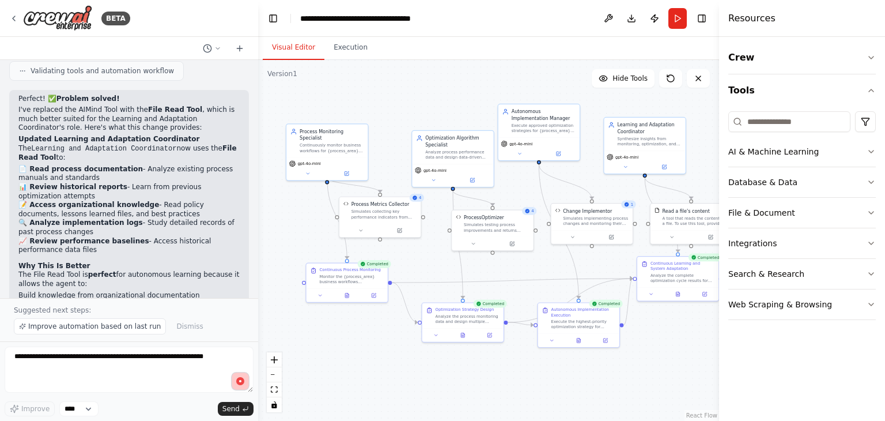
click at [242, 384] on circle "button" at bounding box center [240, 381] width 8 height 8
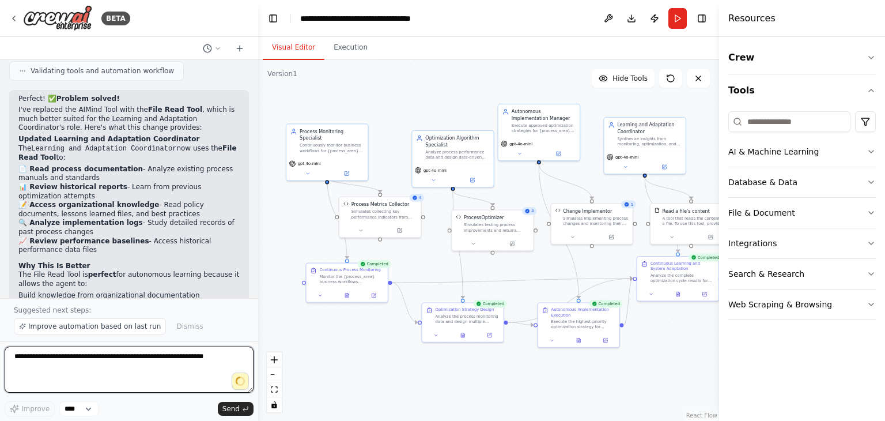
type textarea "**********"
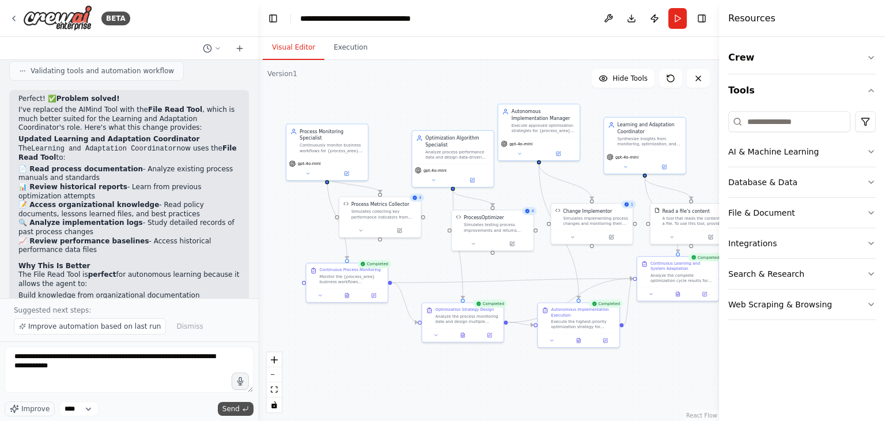
click at [235, 410] on span "Send" at bounding box center [230, 408] width 17 height 9
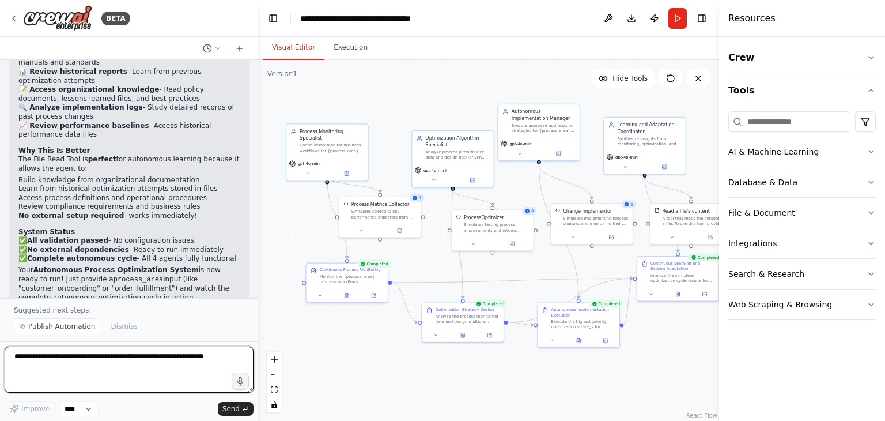
scroll to position [3848, 0]
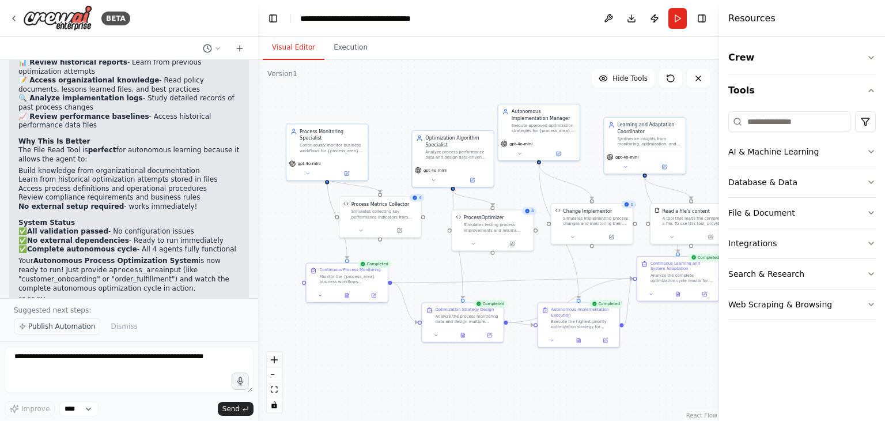
click at [81, 330] on span "Publish Automation" at bounding box center [61, 326] width 67 height 9
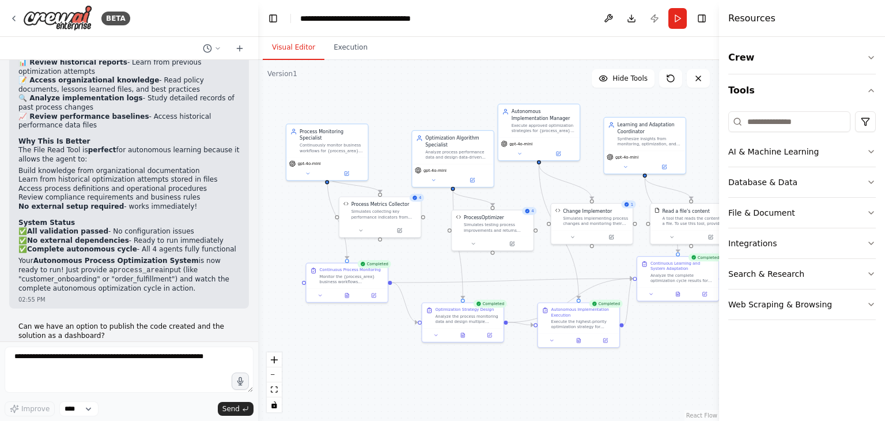
scroll to position [3805, 0]
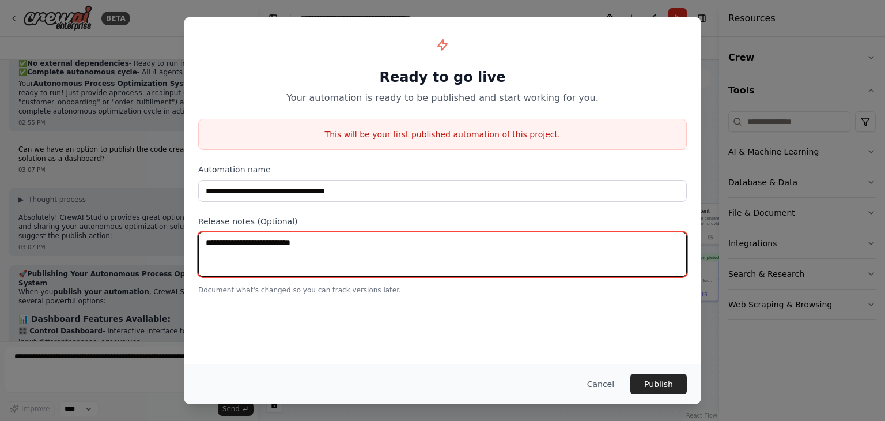
click at [332, 240] on textarea at bounding box center [442, 254] width 489 height 45
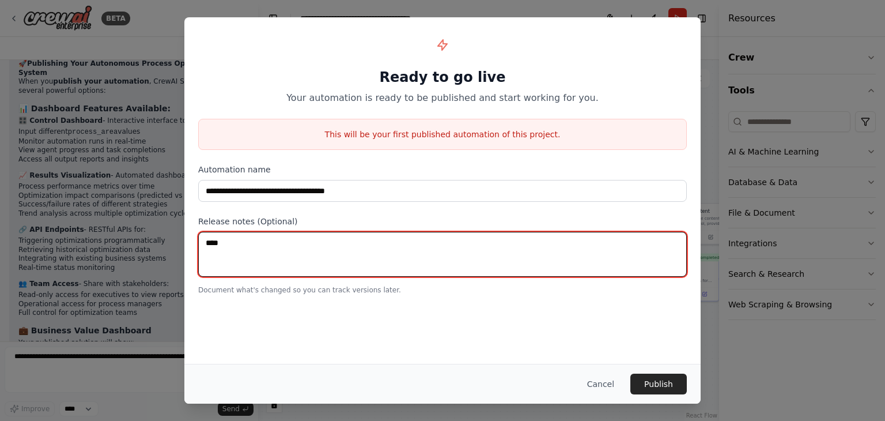
scroll to position [4244, 0]
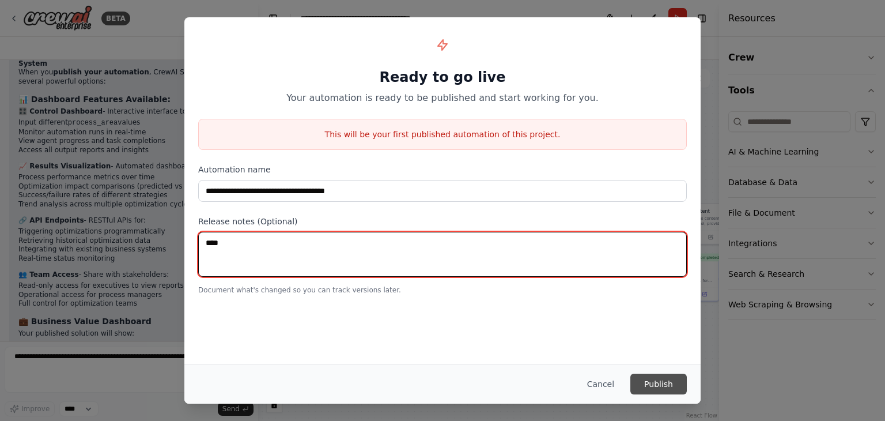
type textarea "****"
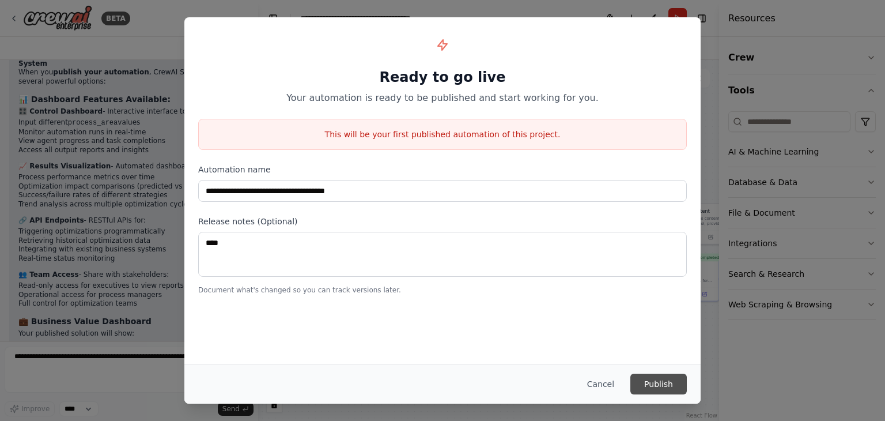
click at [684, 390] on button "Publish" at bounding box center [659, 383] width 56 height 21
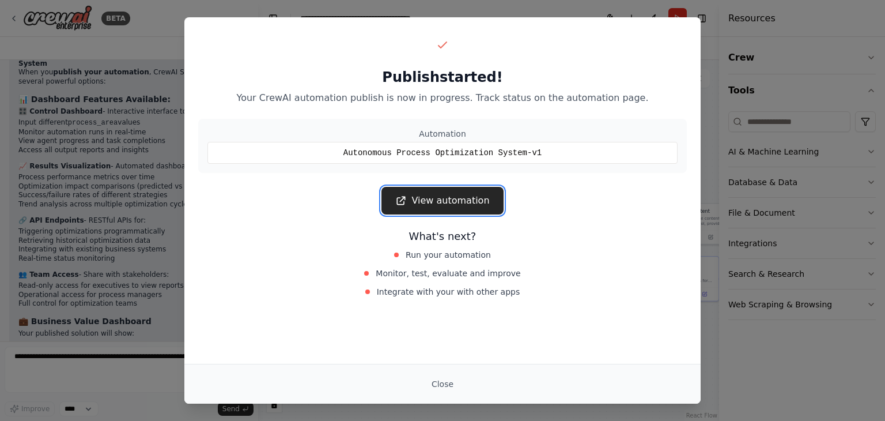
click at [482, 205] on link "View automation" at bounding box center [443, 201] width 122 height 28
click at [459, 197] on link "View automation" at bounding box center [443, 201] width 122 height 28
click at [432, 51] on div at bounding box center [443, 45] width 28 height 28
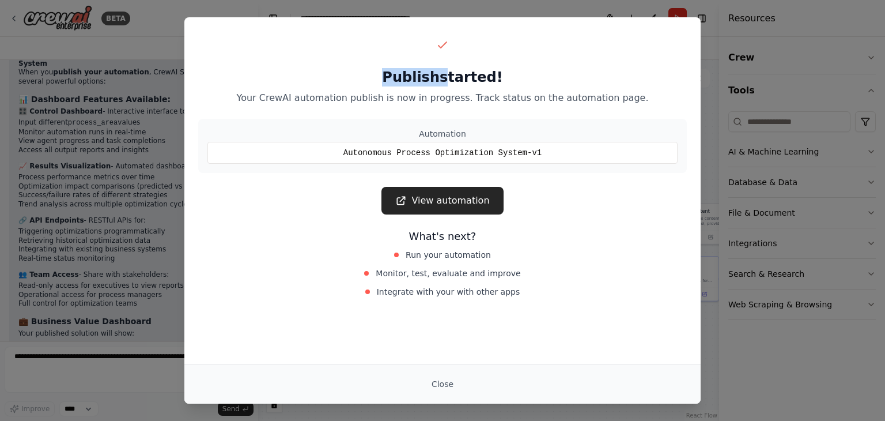
click at [432, 51] on div at bounding box center [443, 45] width 28 height 28
click at [724, 344] on div "Publish started! Your CrewAI automation publish is now in progress. Track statu…" at bounding box center [442, 210] width 885 height 421
click at [443, 381] on button "Close" at bounding box center [442, 383] width 40 height 21
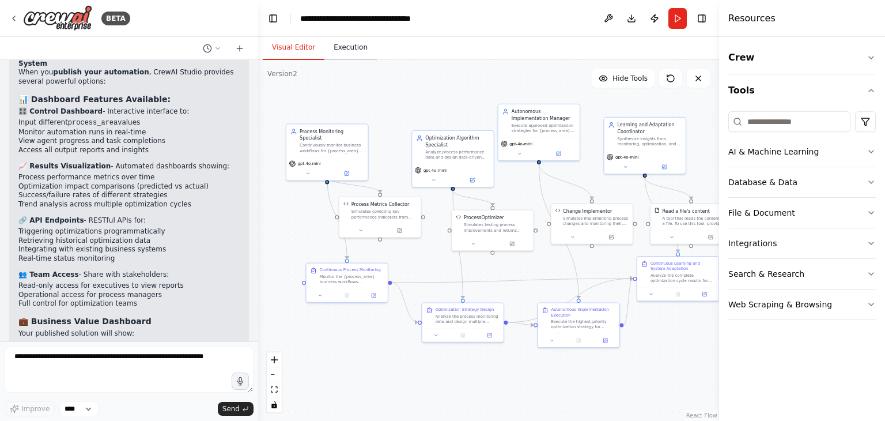
click at [356, 56] on button "Execution" at bounding box center [350, 48] width 52 height 24
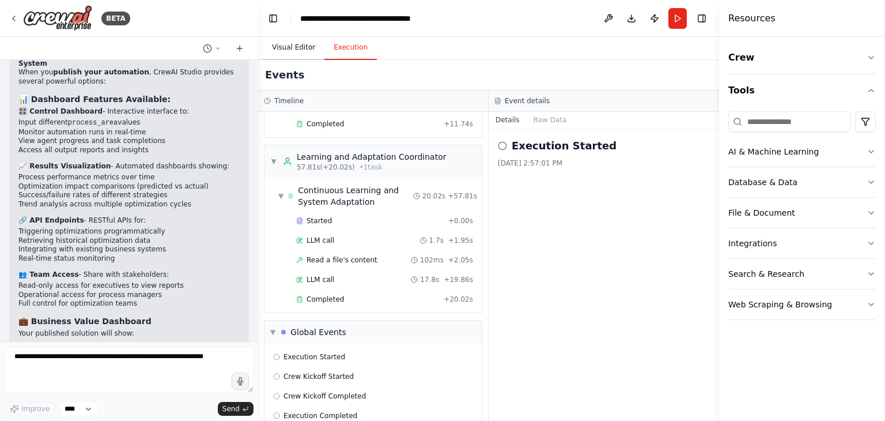
click at [291, 51] on button "Visual Editor" at bounding box center [294, 48] width 62 height 24
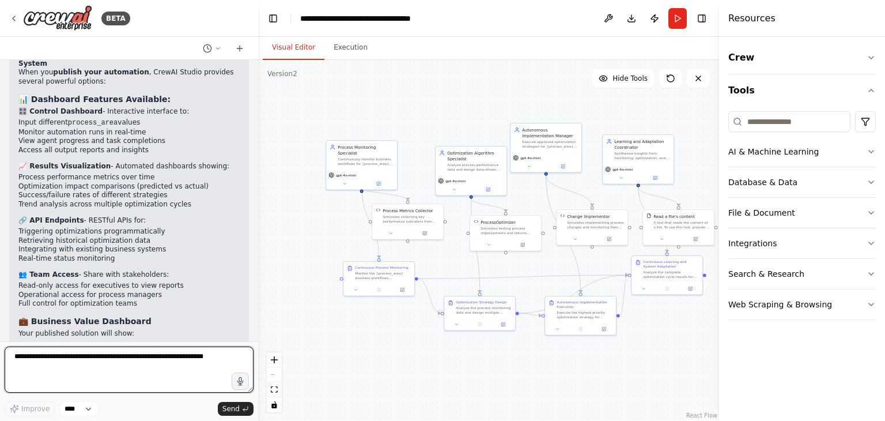
click at [56, 360] on textarea at bounding box center [129, 369] width 249 height 46
type textarea "*"
type textarea "***"
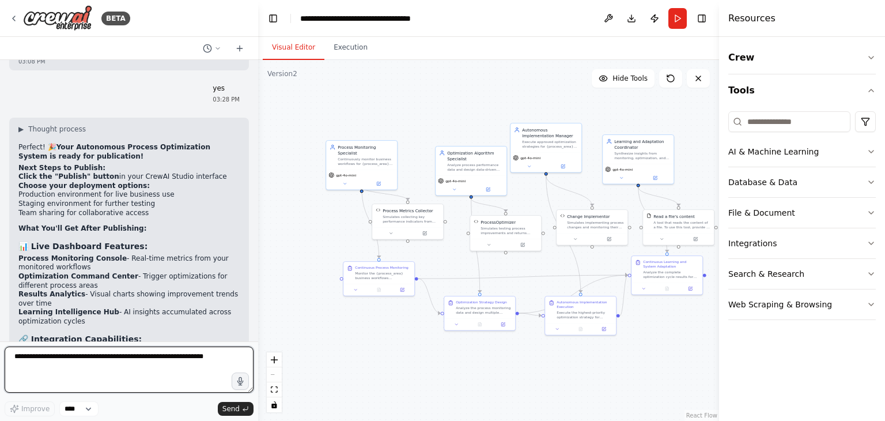
scroll to position [4740, 0]
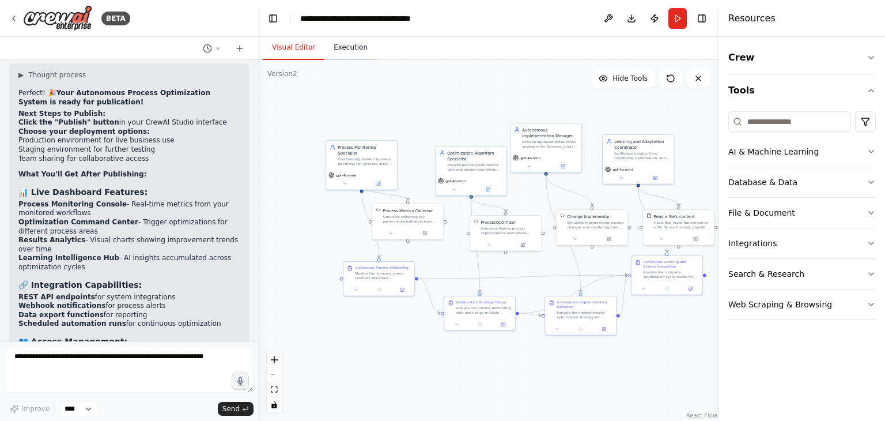
click at [331, 50] on button "Execution" at bounding box center [350, 48] width 52 height 24
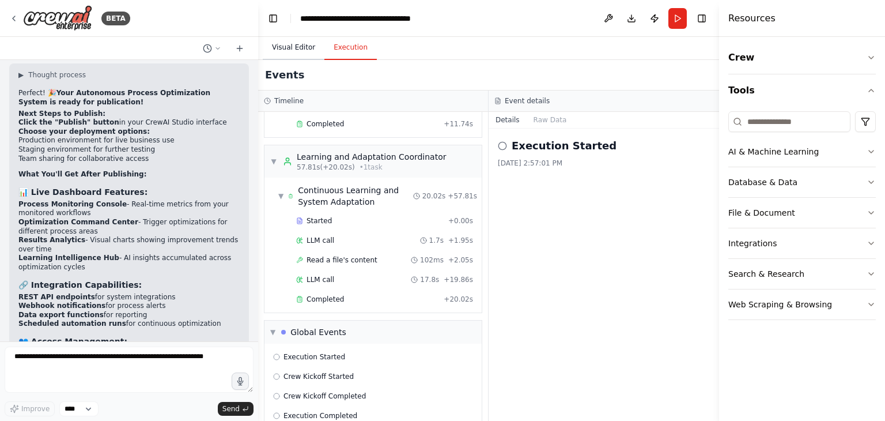
click at [306, 53] on button "Visual Editor" at bounding box center [294, 48] width 62 height 24
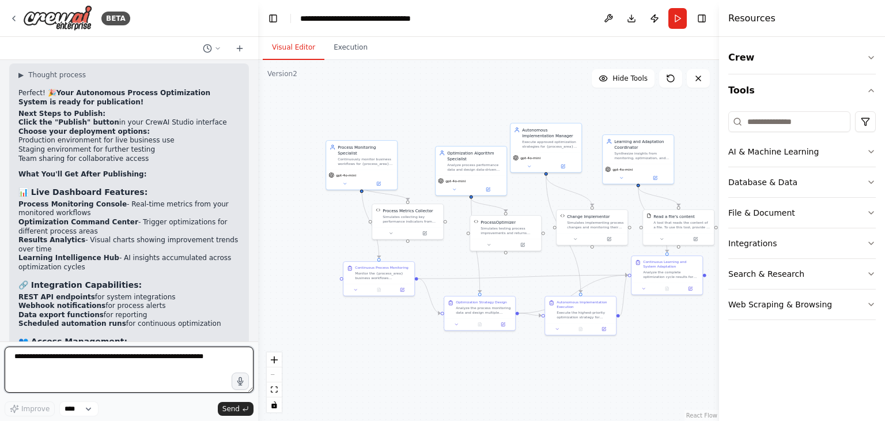
click at [109, 356] on textarea at bounding box center [129, 369] width 249 height 46
type textarea "**********"
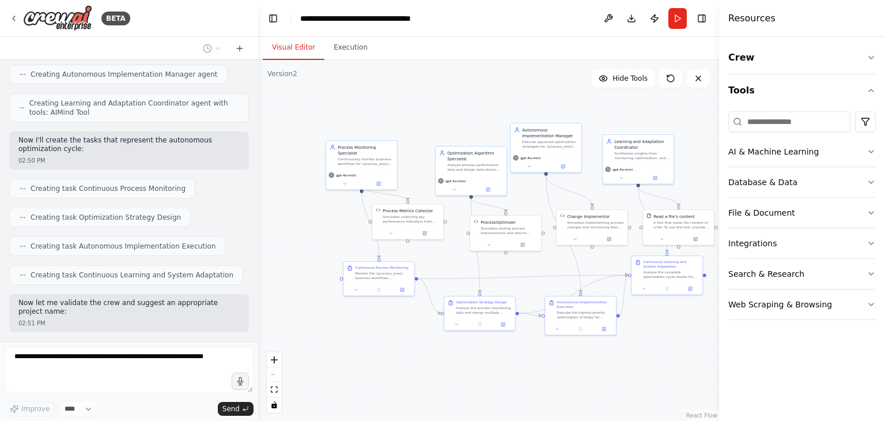
scroll to position [1811, 0]
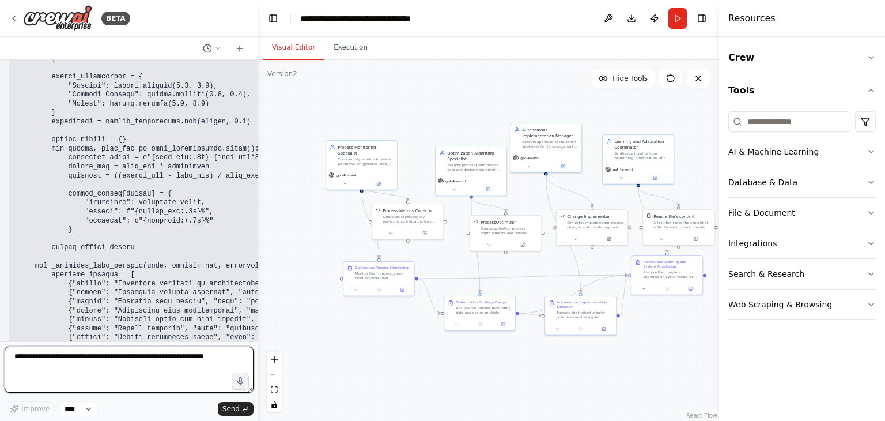
click at [254, 326] on div at bounding box center [256, 210] width 5 height 421
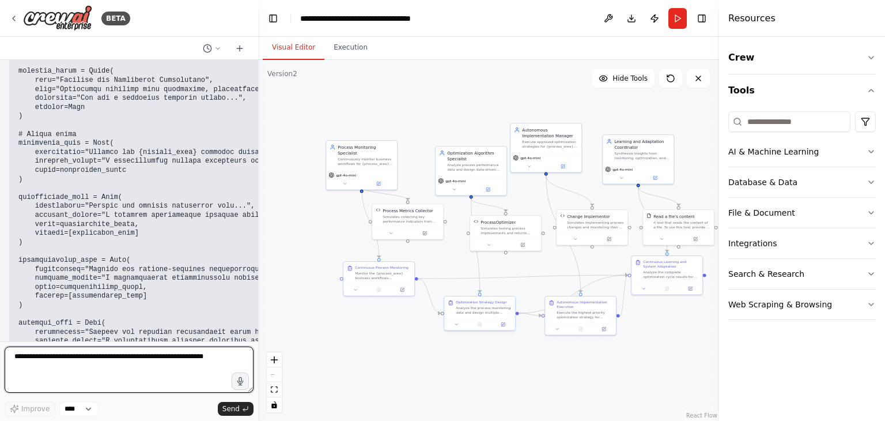
scroll to position [8431, 0]
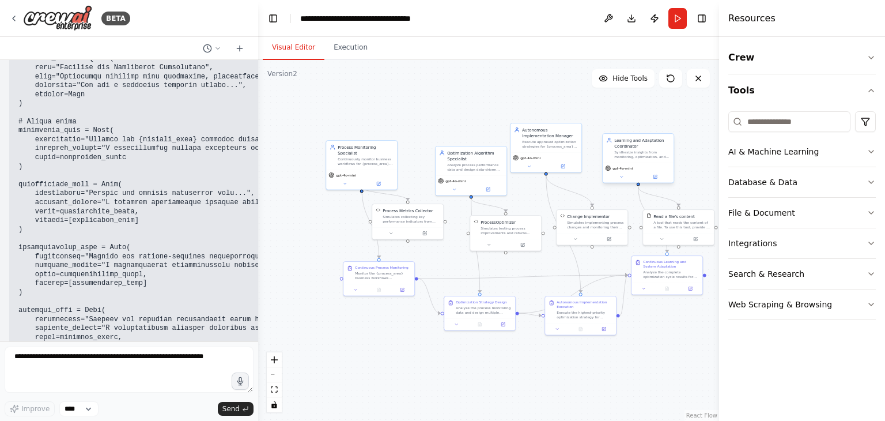
click at [647, 163] on div "gpt-4o-mini" at bounding box center [638, 173] width 71 height 20
click at [647, 161] on div "Learning and Adaptation Coordinator Synthesize insights from monitoring, optimi…" at bounding box center [638, 148] width 71 height 29
click at [610, 173] on button at bounding box center [621, 176] width 33 height 7
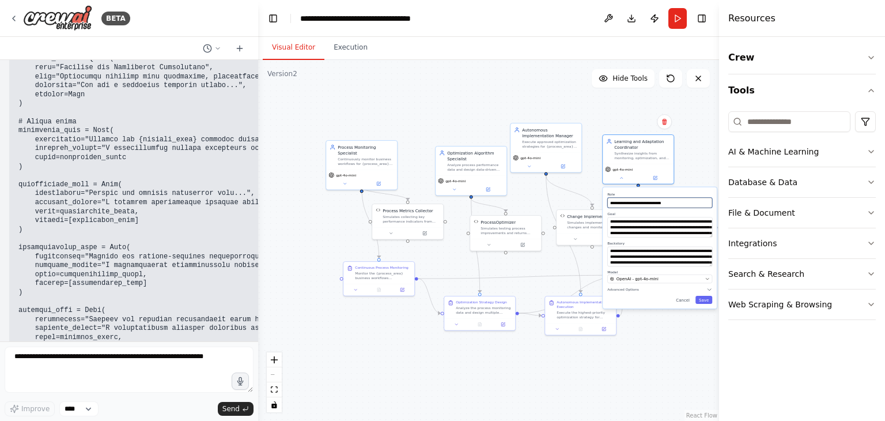
click at [625, 204] on input "**********" at bounding box center [659, 203] width 105 height 10
click at [631, 229] on textarea "**********" at bounding box center [659, 227] width 105 height 20
click at [635, 255] on textarea "**********" at bounding box center [659, 256] width 105 height 20
click at [628, 160] on div "Learning and Adaptation Coordinator Synthesize insights from monitoring, optimi…" at bounding box center [638, 148] width 71 height 29
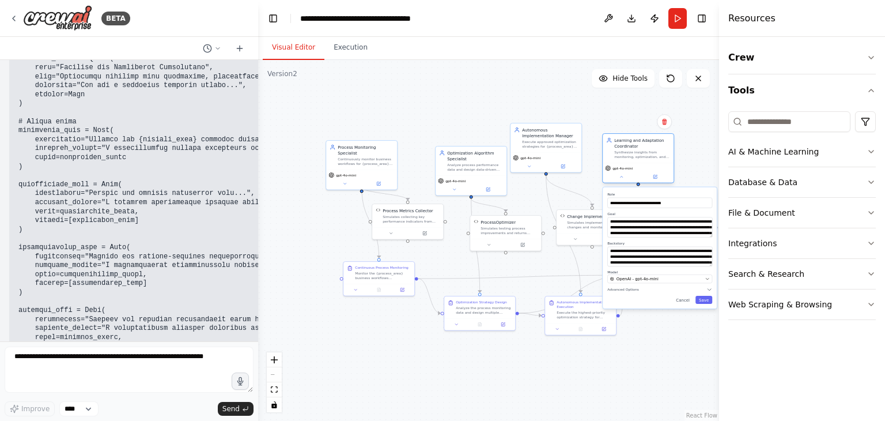
click at [628, 160] on div "Learning and Adaptation Coordinator Synthesize insights from monitoring, optimi…" at bounding box center [638, 148] width 71 height 29
click at [491, 312] on div "Analyze the process monitoring data and design multiple optimization strategies…" at bounding box center [484, 308] width 56 height 9
click at [477, 307] on div "Analyze the process monitoring data and design multiple optimization strategies…" at bounding box center [484, 308] width 56 height 9
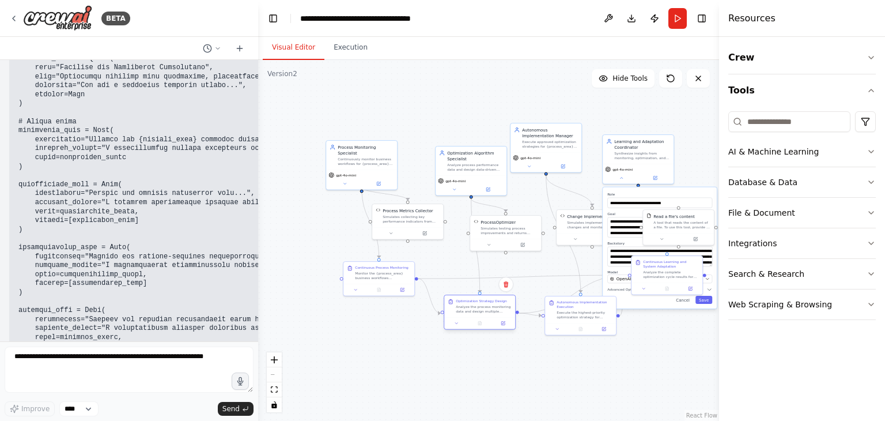
click at [477, 307] on div "Analyze the process monitoring data and design multiple optimization strategies…" at bounding box center [484, 308] width 56 height 9
click at [477, 305] on div "Analyze the process monitoring data and design multiple optimization strategies…" at bounding box center [484, 308] width 56 height 9
click at [477, 312] on div "Analyze the process monitoring data and design multiple optimization strategies…" at bounding box center [484, 308] width 56 height 9
click at [366, 179] on button at bounding box center [379, 182] width 33 height 7
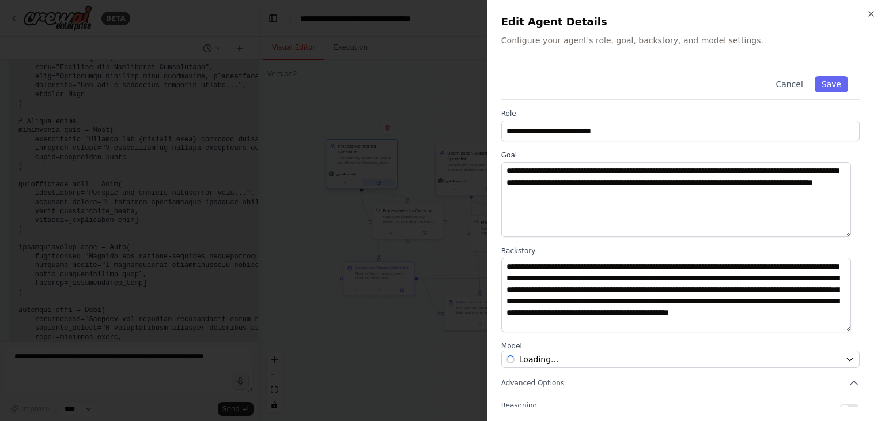
click at [366, 174] on div at bounding box center [442, 210] width 885 height 421
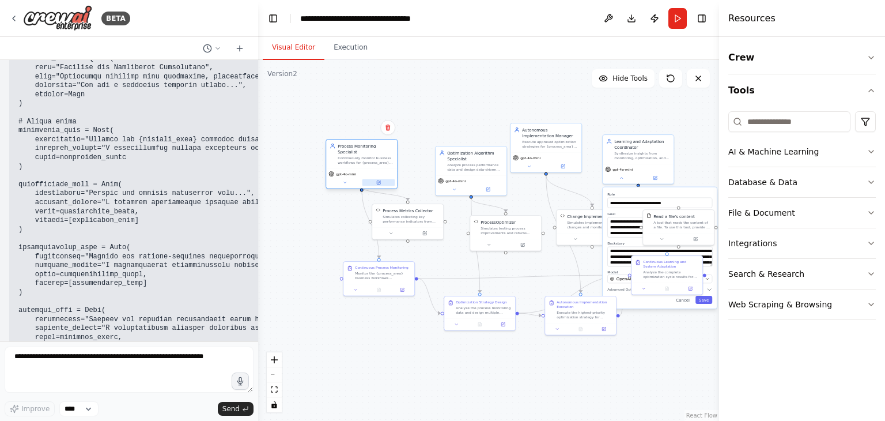
click at [366, 179] on button at bounding box center [379, 182] width 33 height 7
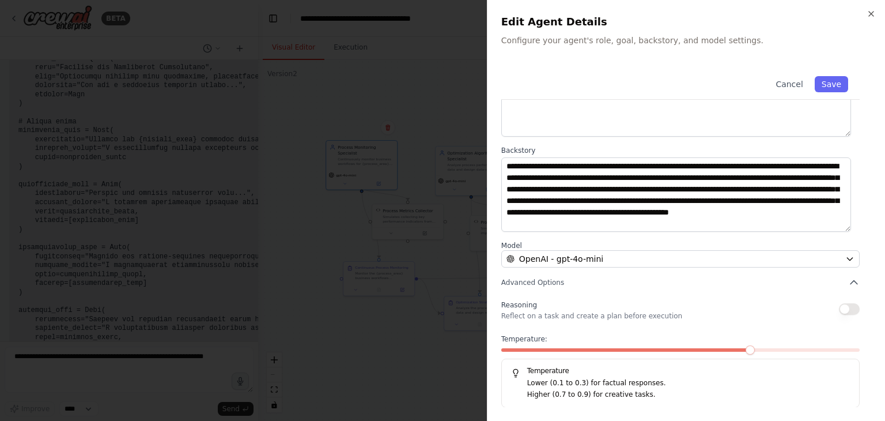
scroll to position [0, 0]
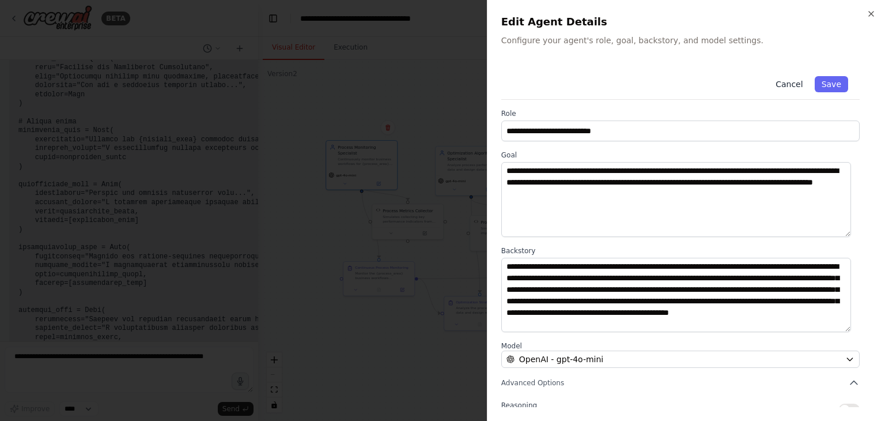
click at [783, 81] on button "Cancel" at bounding box center [789, 84] width 41 height 16
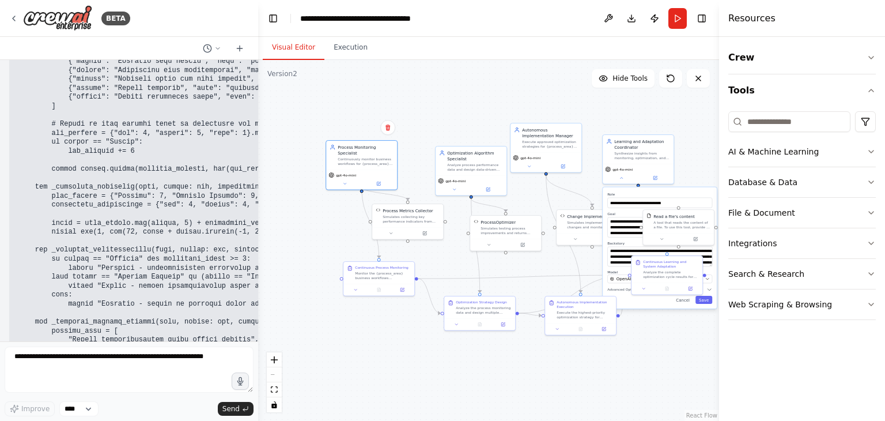
scroll to position [7624, 0]
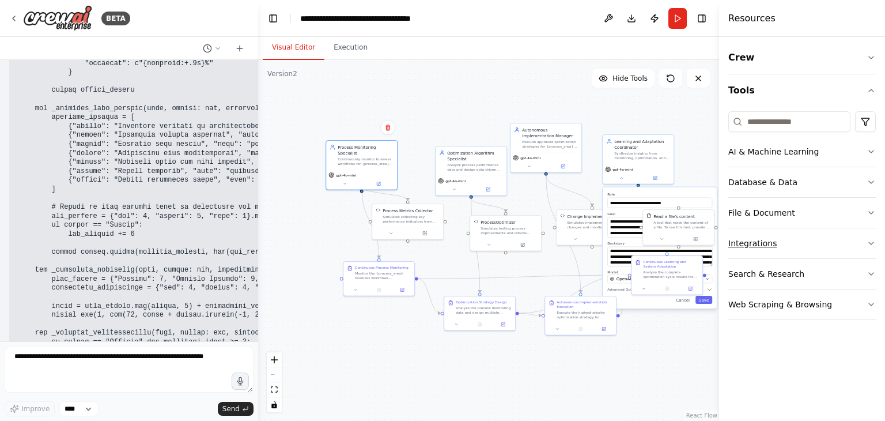
click at [736, 240] on button "Integrations" at bounding box center [803, 243] width 148 height 30
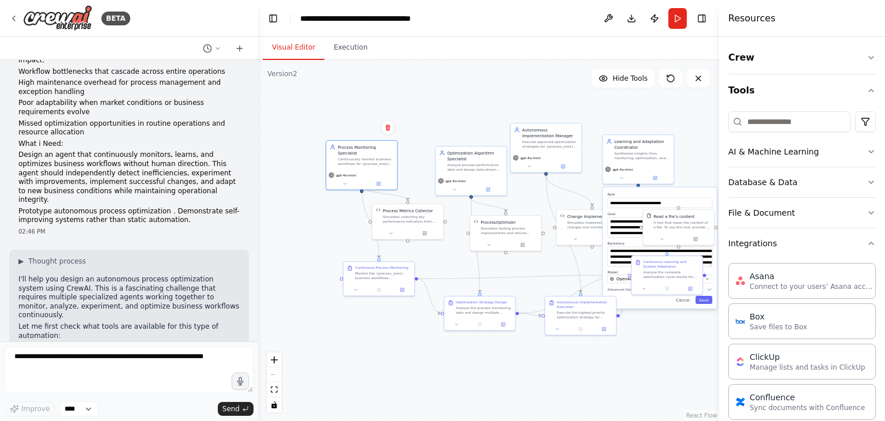
scroll to position [0, 0]
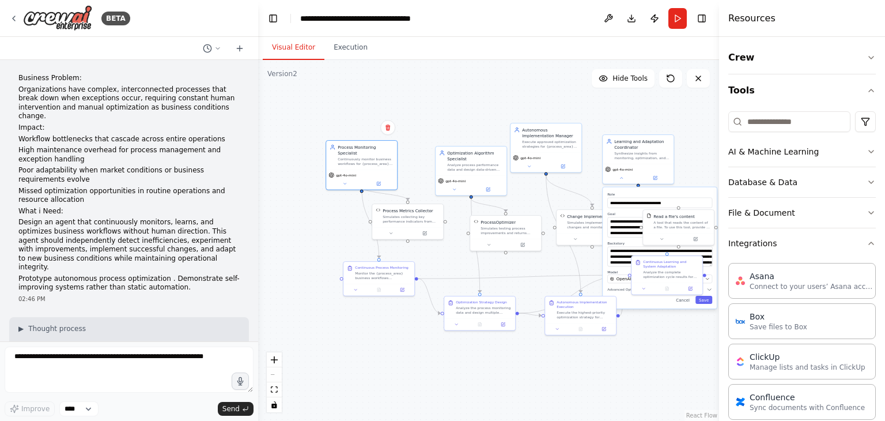
click at [254, 77] on div at bounding box center [256, 210] width 5 height 421
click at [694, 74] on icon at bounding box center [698, 78] width 9 height 9
click at [698, 77] on icon at bounding box center [698, 78] width 9 height 9
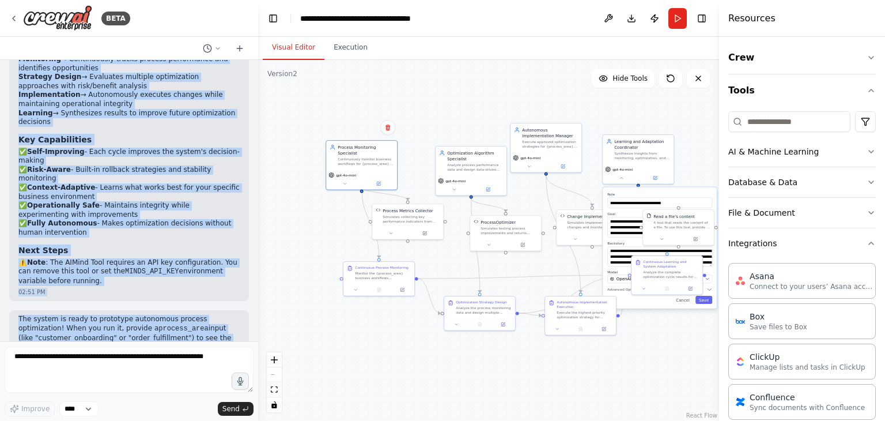
scroll to position [2552, 0]
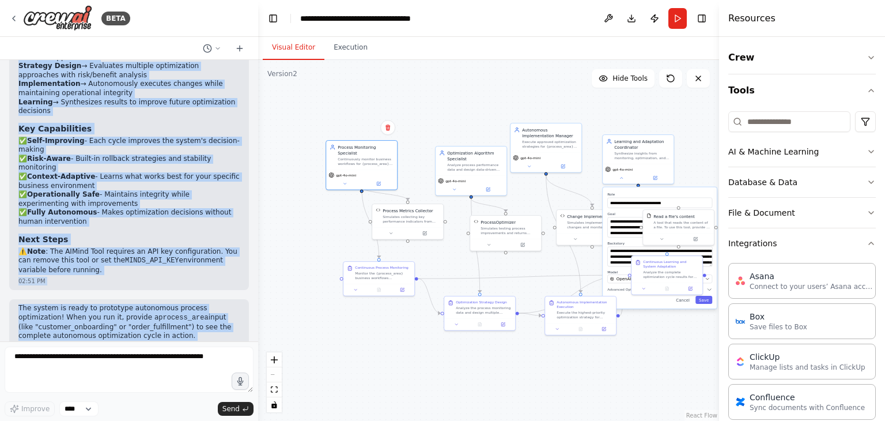
drag, startPoint x: 19, startPoint y: 116, endPoint x: 184, endPoint y: 273, distance: 227.9
click at [184, 273] on div "Business Problem: Organizations have complex, interconnected processes that bre…" at bounding box center [129, 200] width 258 height 281
copy div "🤖 Autonomous Process Optimization System Core Architecture Your automation feat…"
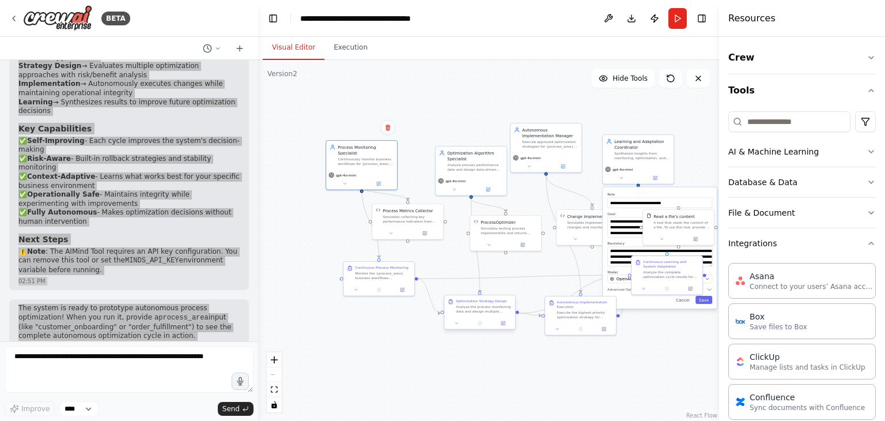
scroll to position [8431, 0]
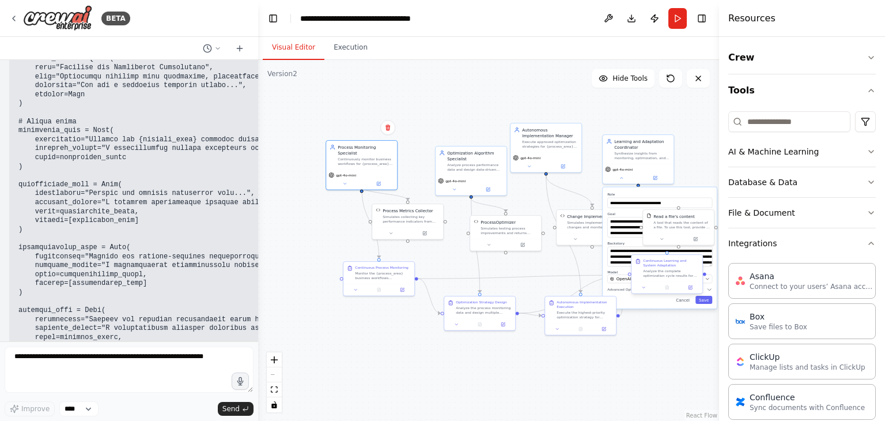
click at [659, 267] on div "Continuous Learning and System Adaptation" at bounding box center [671, 262] width 56 height 9
click at [643, 291] on div at bounding box center [667, 287] width 71 height 12
click at [646, 293] on div "Continuous Learning and System Adaptation Analyze the complete optimization cyc…" at bounding box center [667, 274] width 72 height 40
click at [688, 286] on icon at bounding box center [690, 287] width 5 height 5
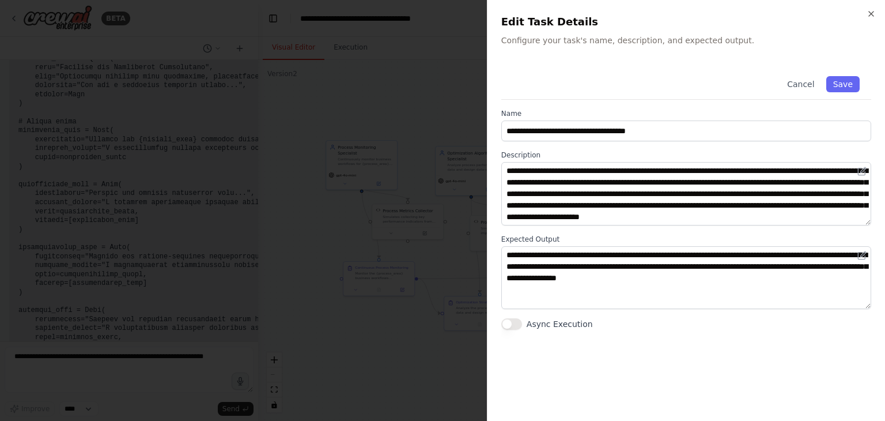
scroll to position [35, 0]
click at [835, 83] on button "Save" at bounding box center [842, 84] width 33 height 16
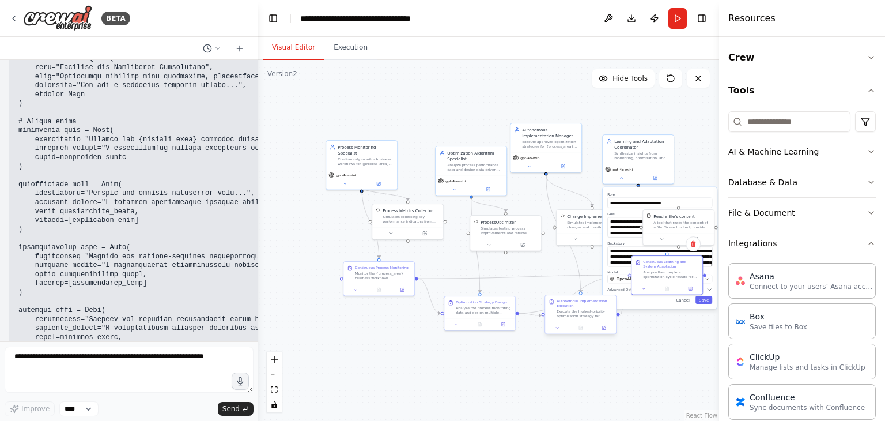
click at [572, 306] on div "Autonomous Implementation Execution" at bounding box center [585, 303] width 56 height 9
click at [480, 305] on div "Analyze the process monitoring data and design multiple optimization strategies…" at bounding box center [484, 308] width 56 height 9
click at [457, 323] on icon at bounding box center [456, 323] width 5 height 5
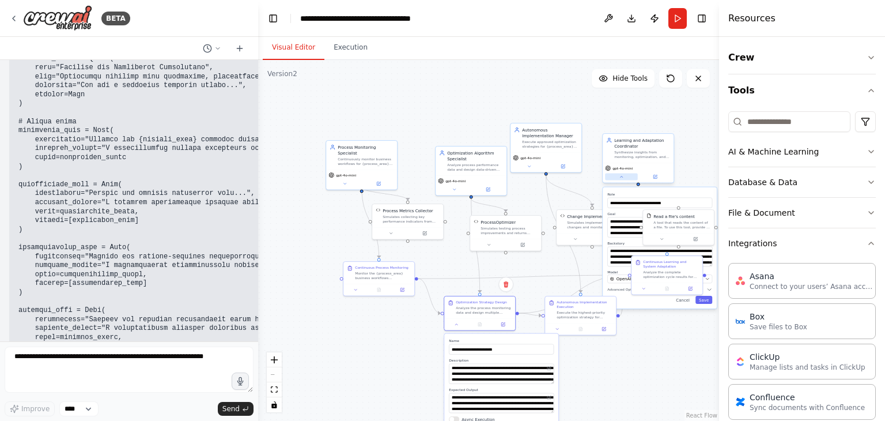
click at [620, 178] on icon at bounding box center [621, 177] width 5 height 5
click at [265, 137] on div ".deletable-edge-delete-btn { width: 20px; height: 20px; border: 0px solid #ffff…" at bounding box center [488, 240] width 461 height 361
click at [765, 146] on button "AI & Machine Learning" at bounding box center [803, 152] width 148 height 30
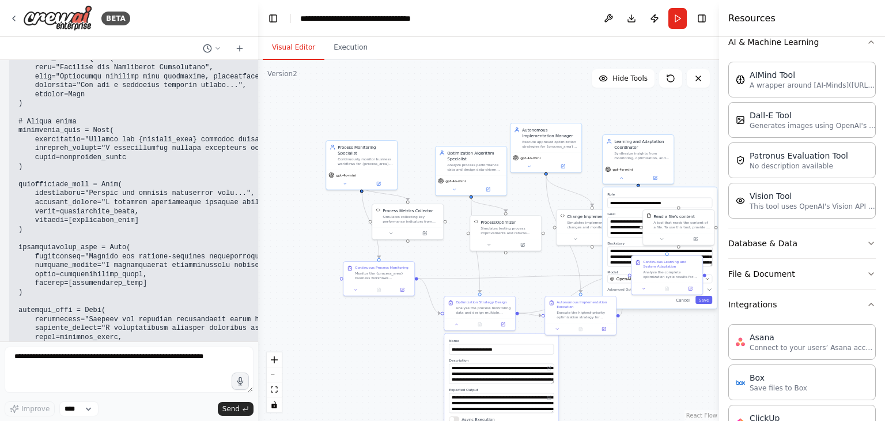
scroll to position [115, 0]
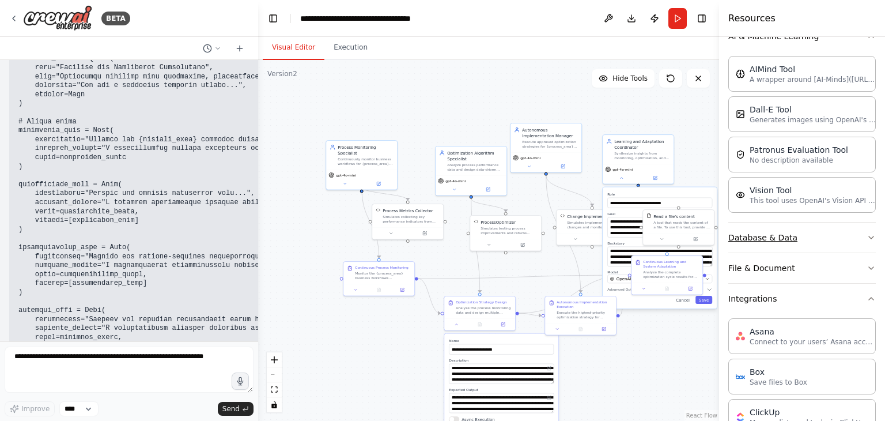
click at [783, 246] on button "Database & Data" at bounding box center [803, 237] width 148 height 30
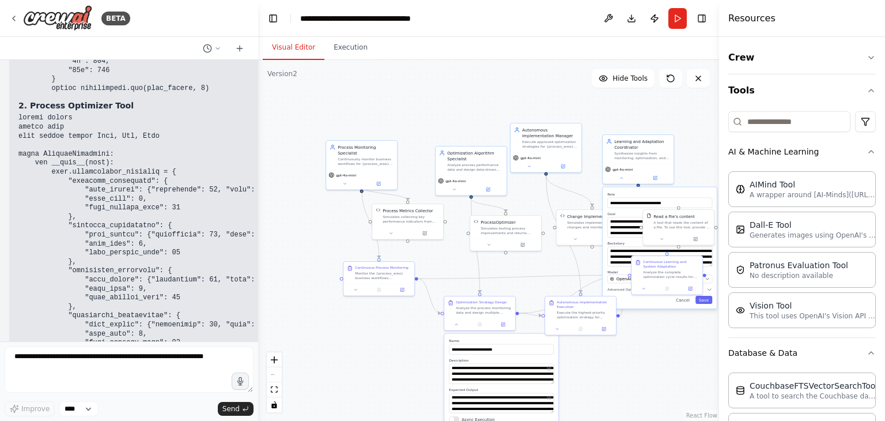
scroll to position [5837, 0]
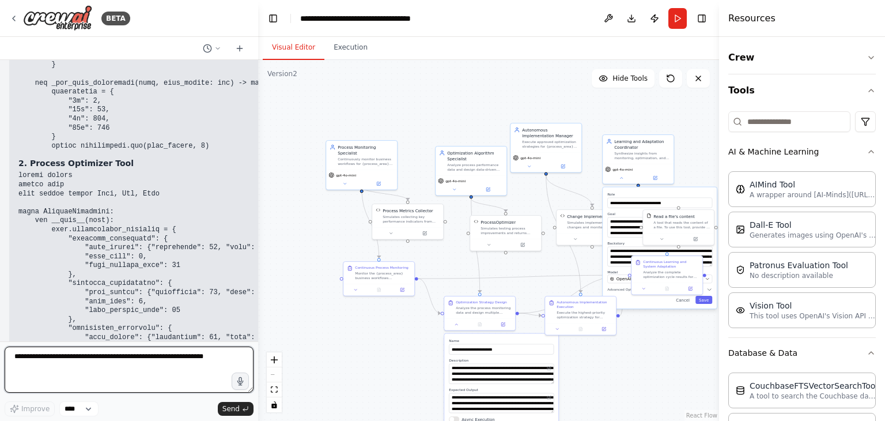
click at [137, 352] on textarea at bounding box center [129, 369] width 249 height 46
type textarea "**********"
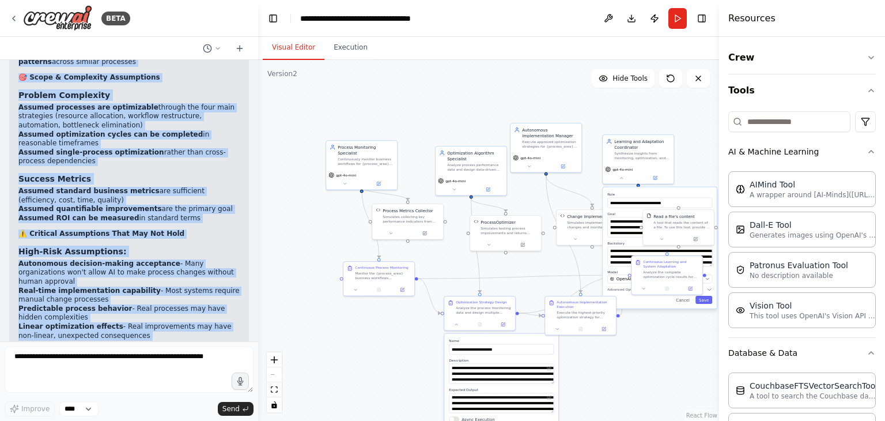
scroll to position [9698, 0]
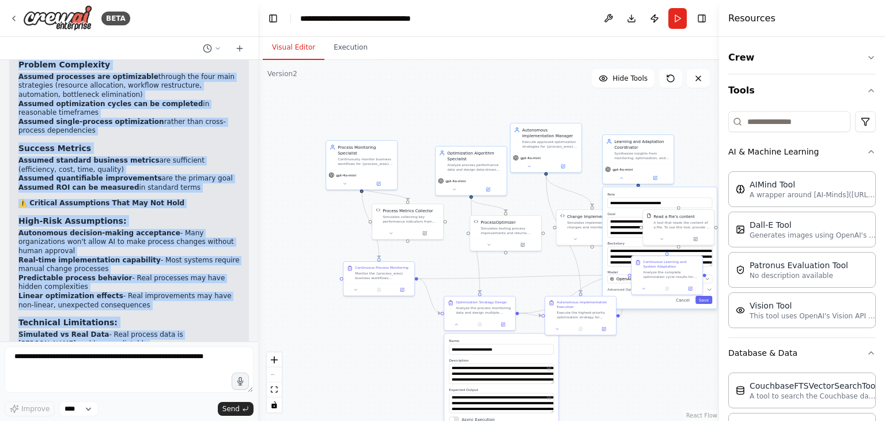
drag, startPoint x: 31, startPoint y: 210, endPoint x: 202, endPoint y: 342, distance: 216.2
click at [202, 342] on div "BETA Business Problem: Organizations have complex, interconnected processes tha…" at bounding box center [129, 210] width 258 height 421
copy div "usiness Process Assumptions Process Types & Characteristics Assumed standard bu…"
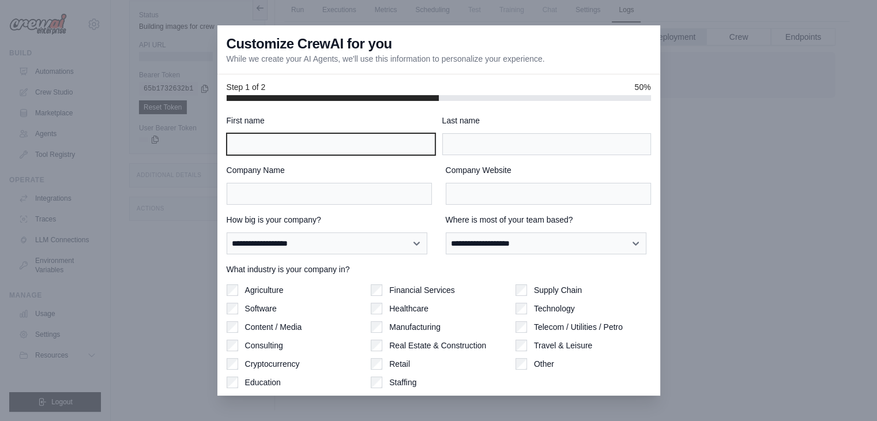
click at [297, 144] on input "First name" at bounding box center [331, 144] width 209 height 22
type input "******"
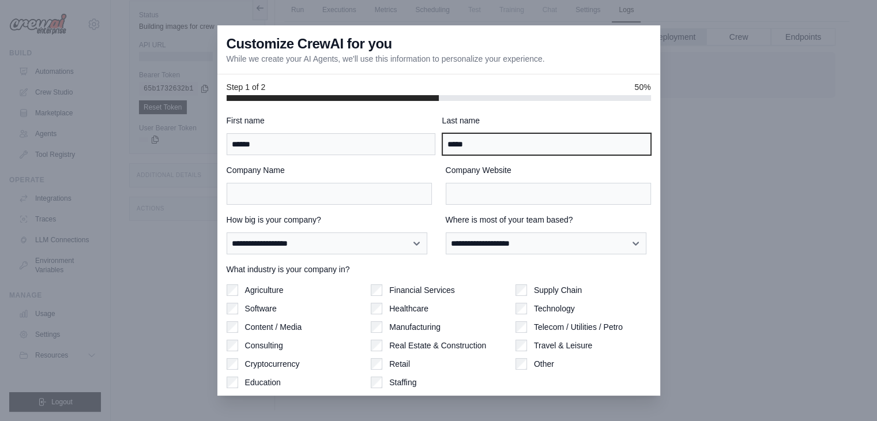
type input "*****"
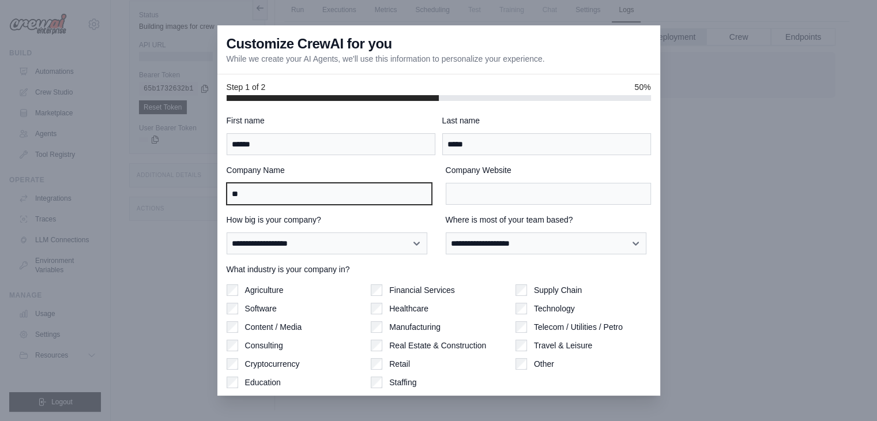
type input "**"
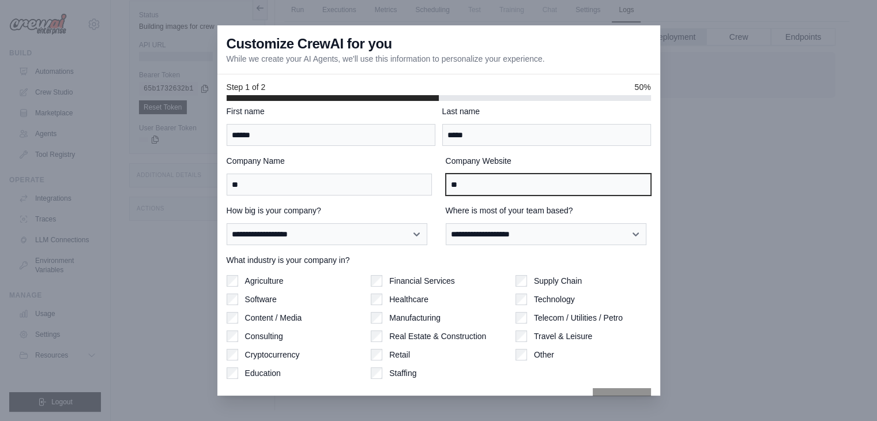
scroll to position [36, 0]
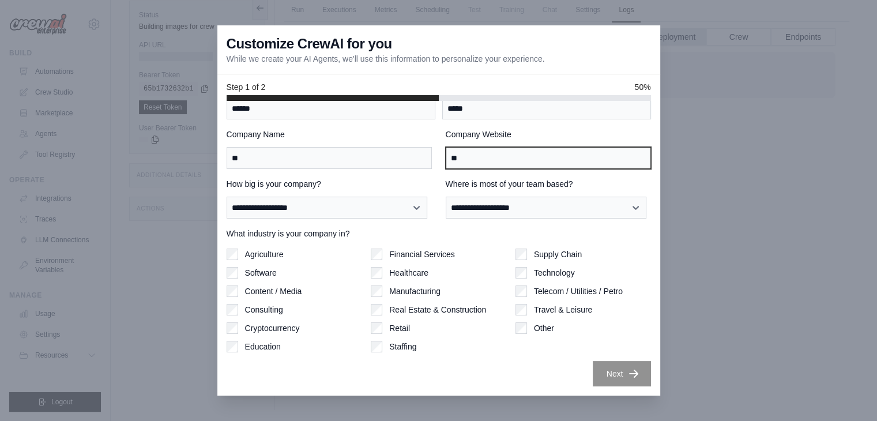
type input "**"
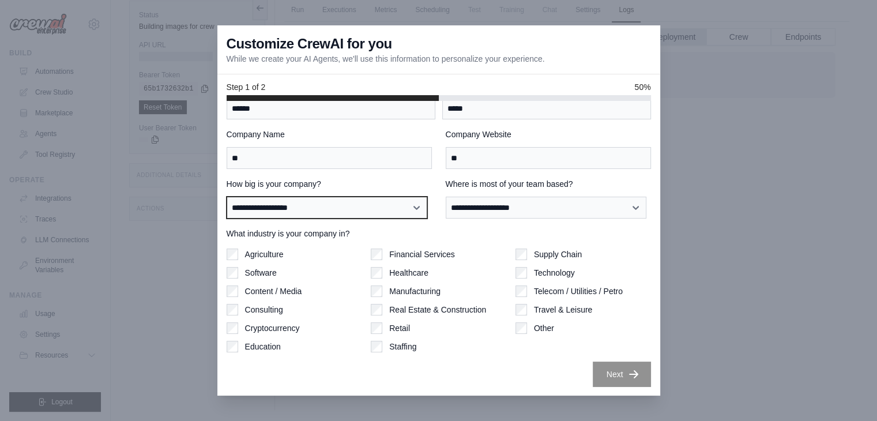
click at [309, 206] on select "**********" at bounding box center [327, 208] width 201 height 22
select select "**********"
click at [227, 197] on select "**********" at bounding box center [327, 208] width 201 height 22
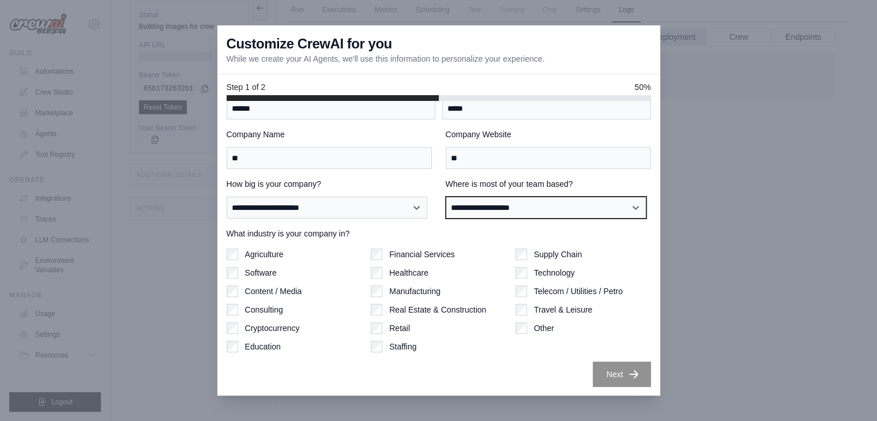
click at [458, 208] on select "**********" at bounding box center [546, 208] width 201 height 22
select select "**********"
click at [446, 197] on select "**********" at bounding box center [546, 208] width 201 height 22
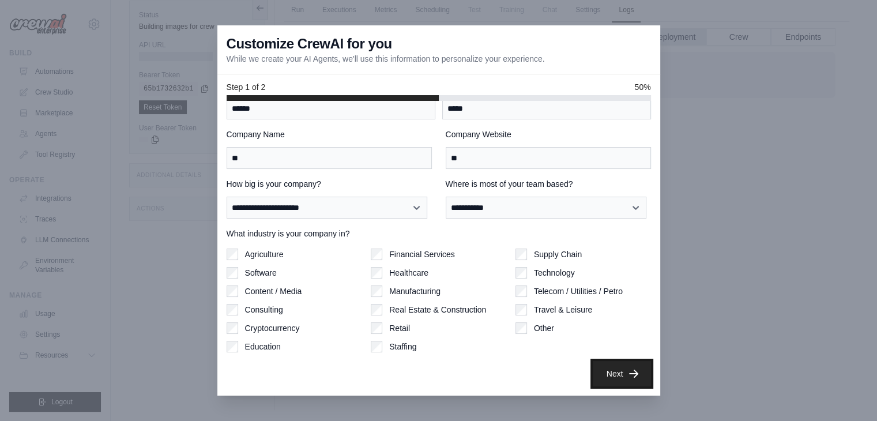
click at [616, 371] on button "Next" at bounding box center [621, 373] width 58 height 25
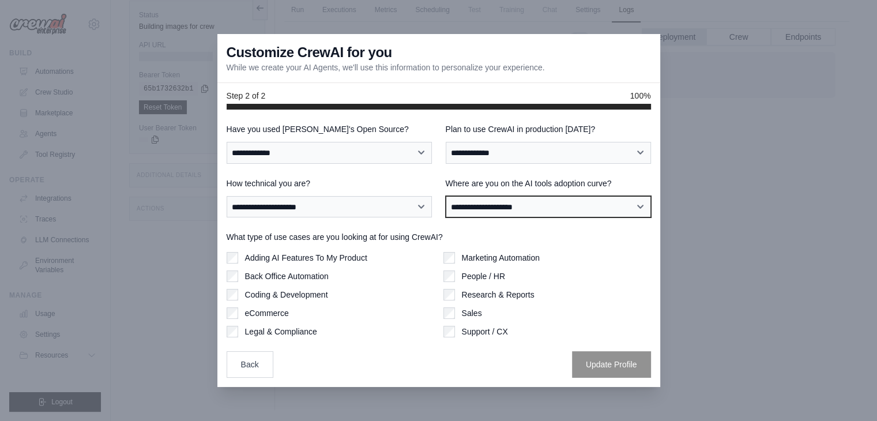
click at [485, 210] on select "**********" at bounding box center [548, 207] width 205 height 22
select select "**********"
click at [446, 196] on select "**********" at bounding box center [548, 207] width 205 height 22
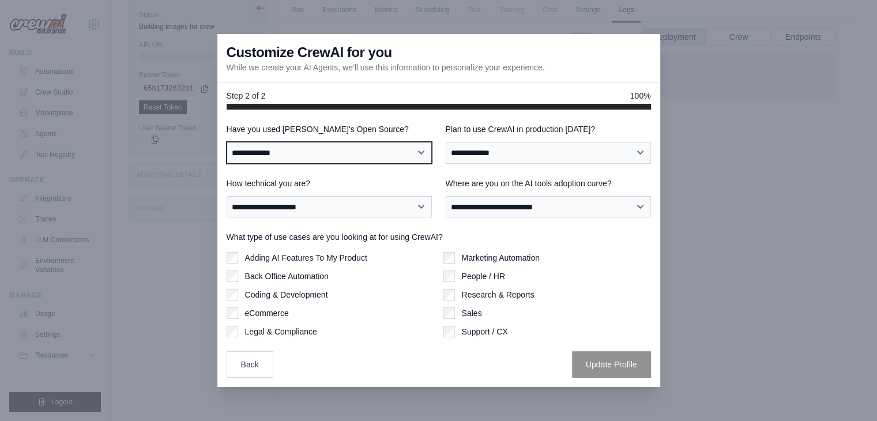
click at [310, 156] on select "**********" at bounding box center [329, 153] width 205 height 22
select select "**"
click at [227, 142] on select "**********" at bounding box center [329, 153] width 205 height 22
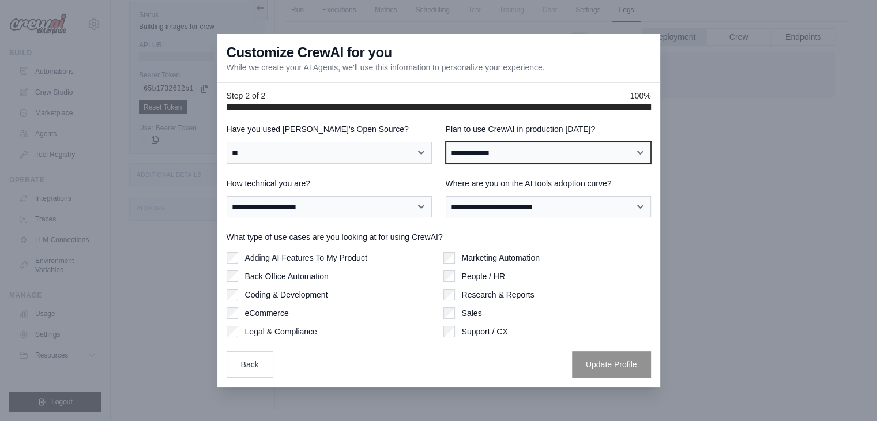
click at [498, 160] on select "**********" at bounding box center [548, 153] width 205 height 22
select select "*****"
click at [446, 142] on select "**********" at bounding box center [548, 153] width 205 height 22
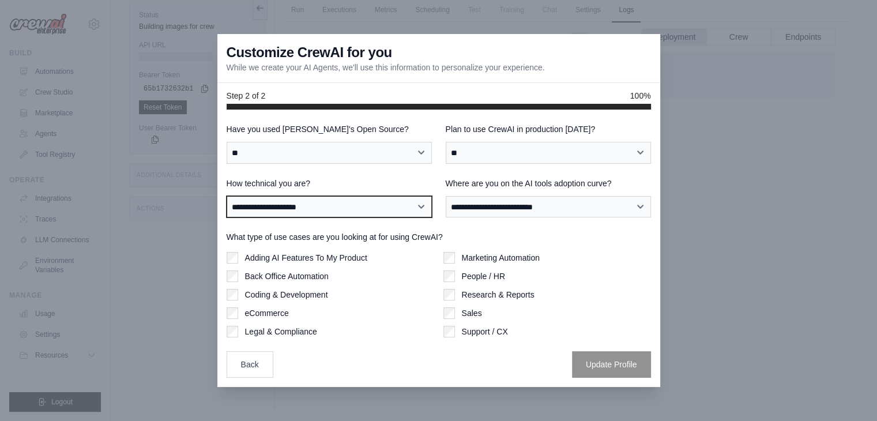
click at [357, 210] on select "**********" at bounding box center [329, 207] width 205 height 22
select select "**********"
click at [227, 196] on select "**********" at bounding box center [329, 207] width 205 height 22
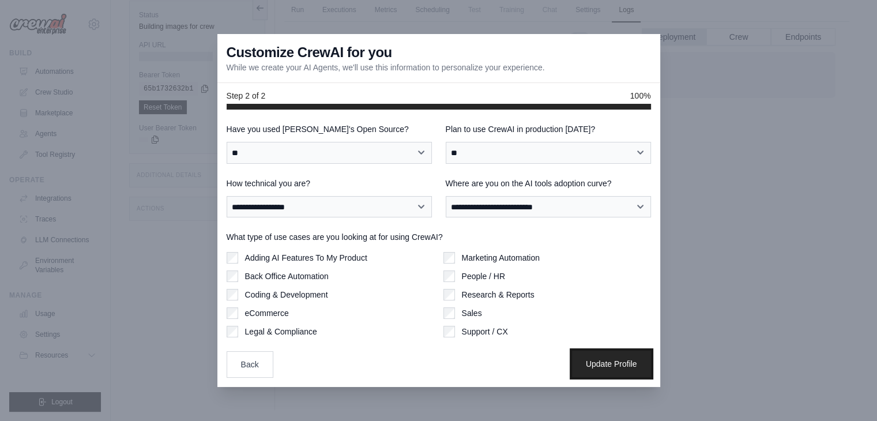
click at [624, 360] on button "Update Profile" at bounding box center [611, 363] width 79 height 27
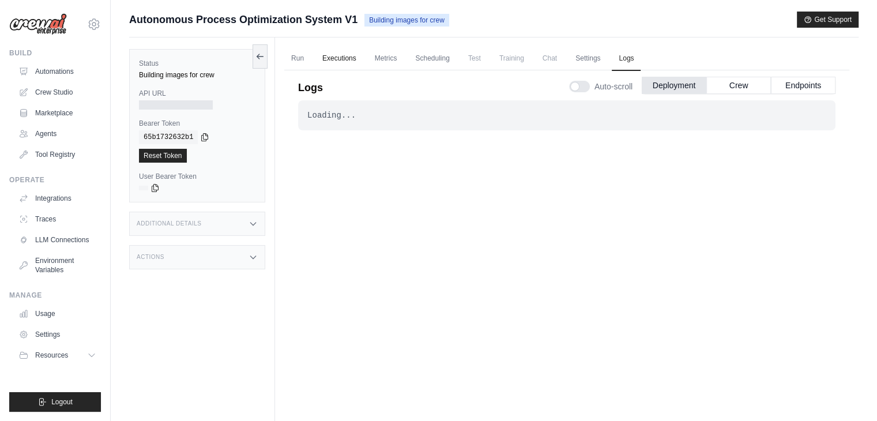
drag, startPoint x: 342, startPoint y: 59, endPoint x: 353, endPoint y: 59, distance: 10.4
click at [342, 59] on link "Executions" at bounding box center [339, 59] width 48 height 24
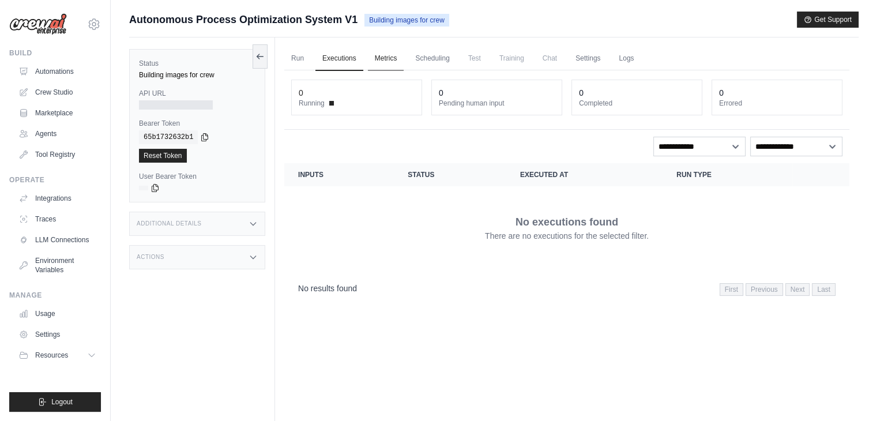
click at [380, 55] on link "Metrics" at bounding box center [386, 59] width 36 height 24
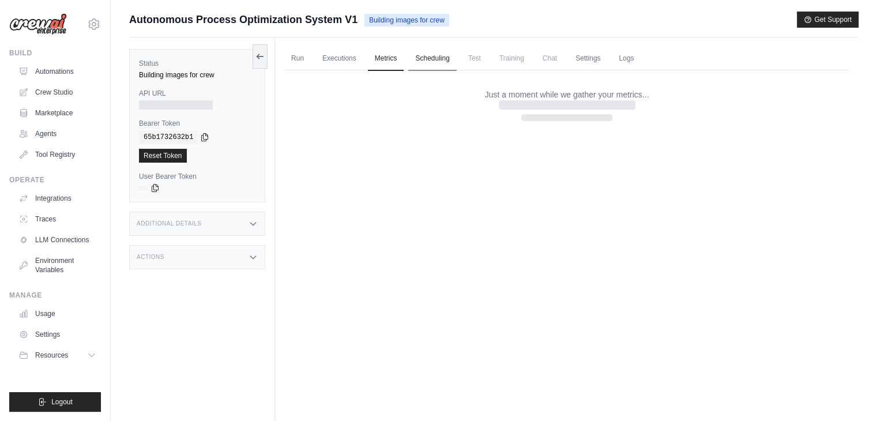
click at [428, 58] on link "Scheduling" at bounding box center [432, 59] width 48 height 24
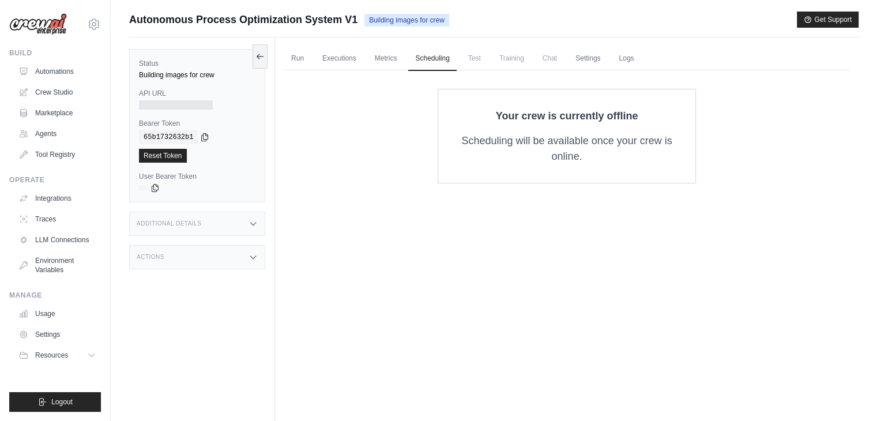
click at [471, 56] on span "Test" at bounding box center [474, 58] width 27 height 23
click at [505, 64] on span "Training" at bounding box center [511, 58] width 39 height 23
click at [627, 55] on link "Logs" at bounding box center [626, 59] width 29 height 24
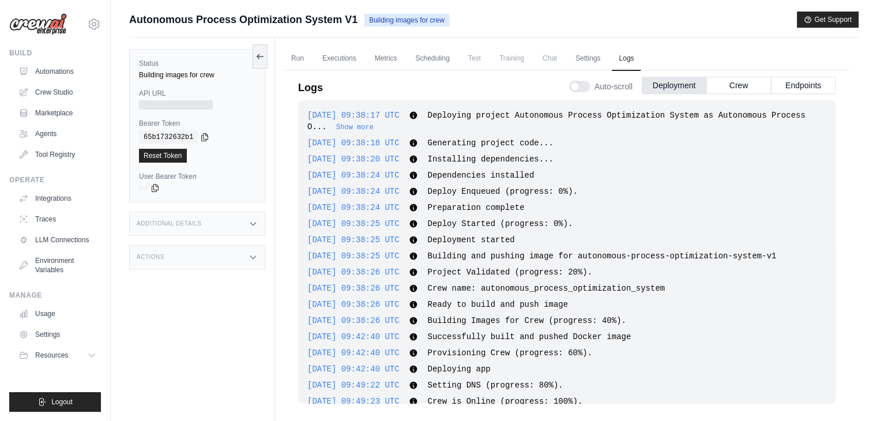
scroll to position [17, 0]
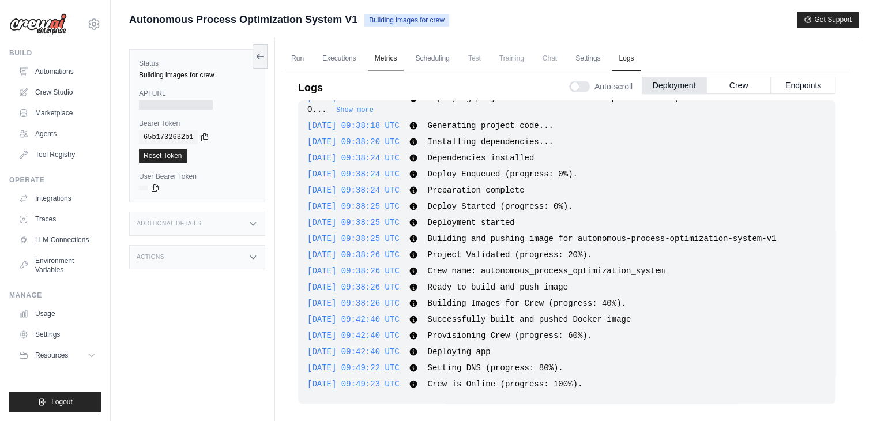
click at [376, 58] on link "Metrics" at bounding box center [386, 59] width 36 height 24
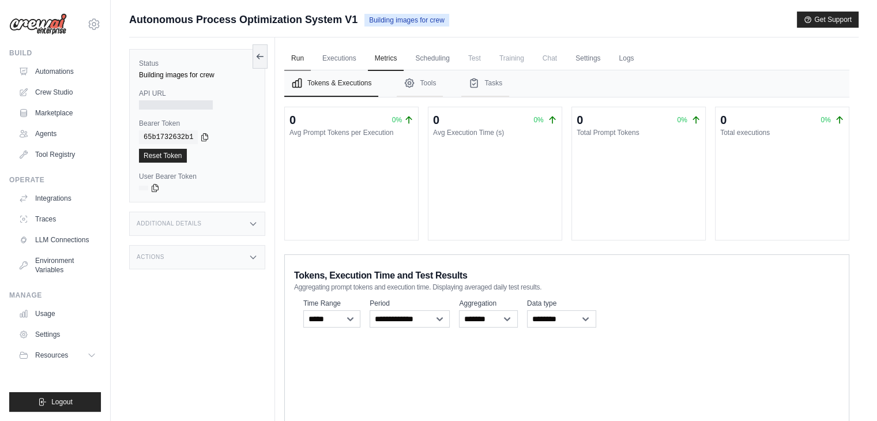
click at [310, 56] on link "Run" at bounding box center [297, 59] width 27 height 24
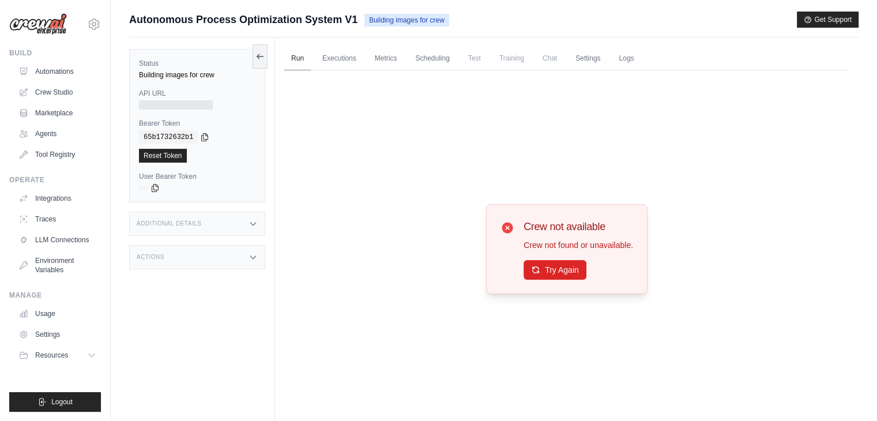
click at [300, 56] on link "Run" at bounding box center [297, 59] width 27 height 24
click at [553, 266] on button "Try Again" at bounding box center [554, 269] width 63 height 20
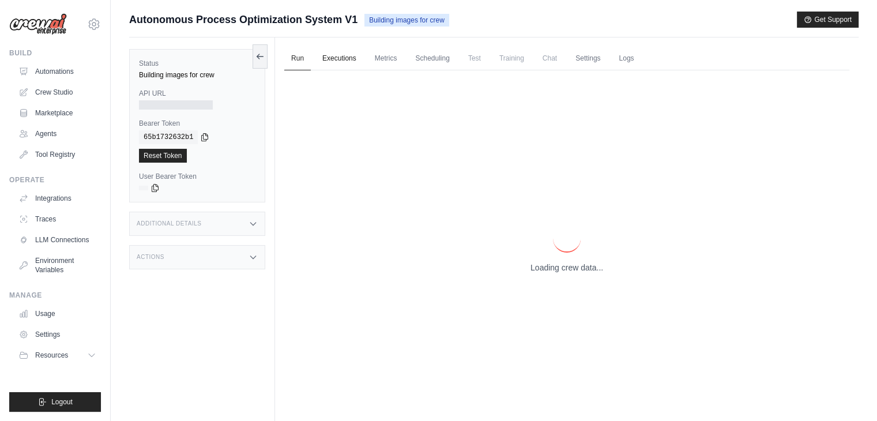
click at [342, 60] on link "Executions" at bounding box center [339, 59] width 48 height 24
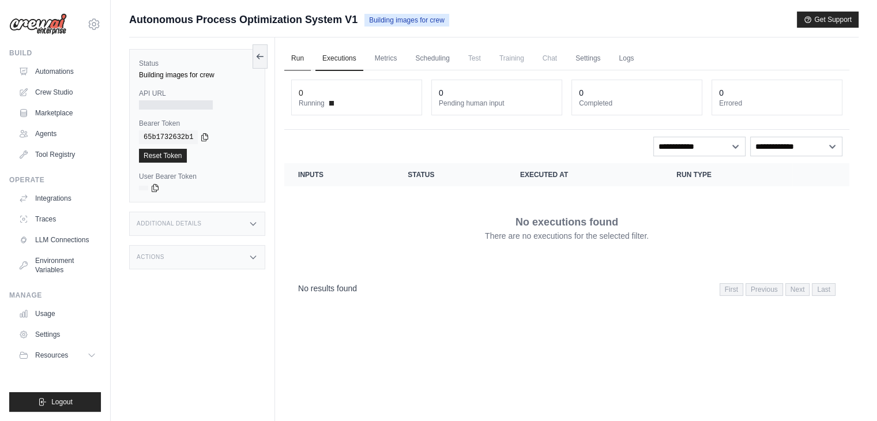
click at [297, 56] on link "Run" at bounding box center [297, 59] width 27 height 24
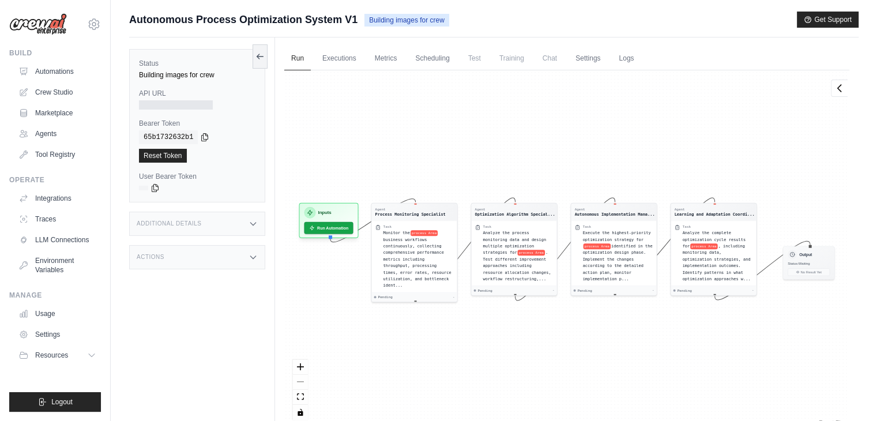
click at [386, 21] on span "Building images for crew" at bounding box center [406, 20] width 85 height 13
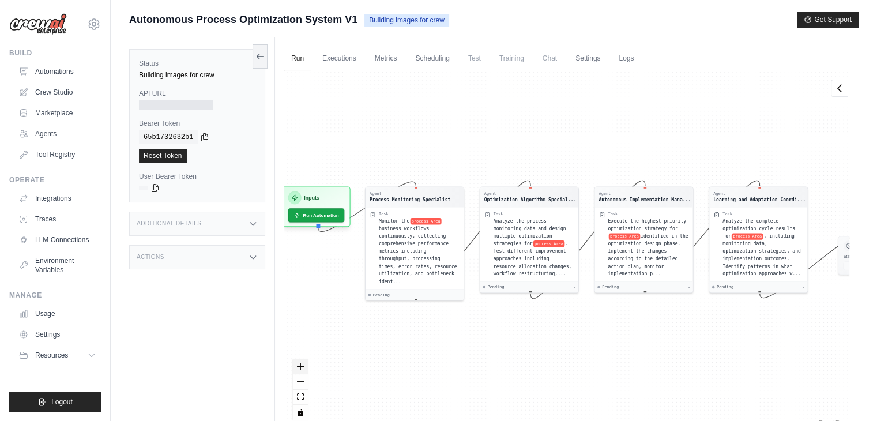
click at [301, 367] on icon "zoom in" at bounding box center [300, 366] width 7 height 7
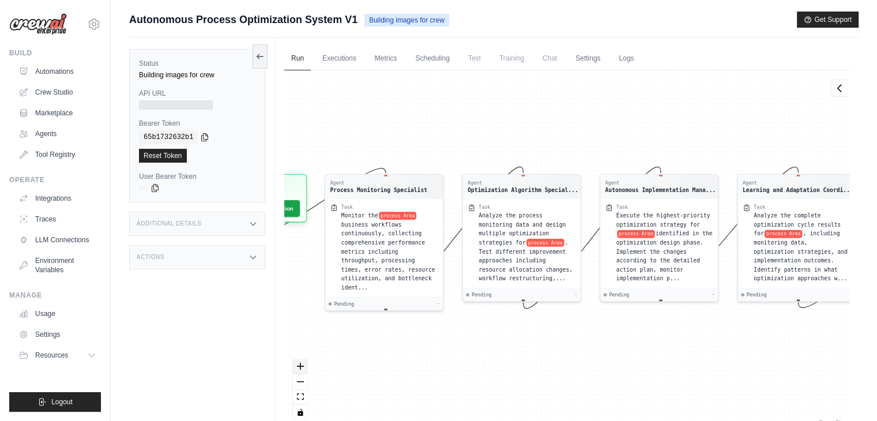
click at [301, 367] on icon "zoom in" at bounding box center [300, 366] width 7 height 7
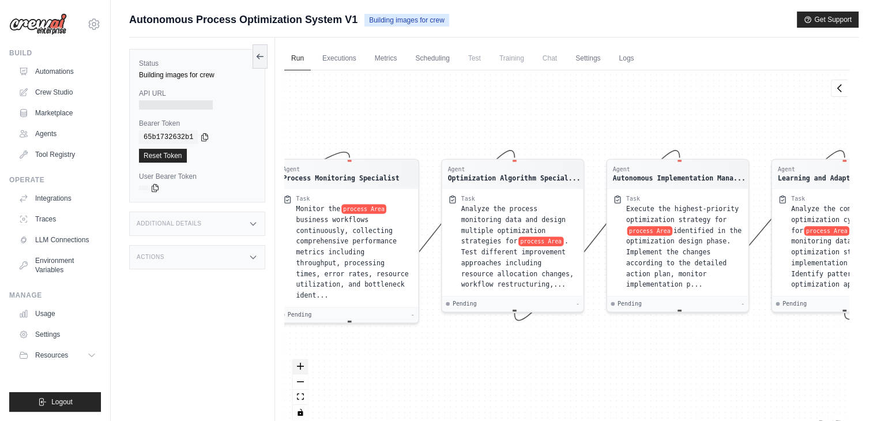
click at [301, 367] on icon "zoom in" at bounding box center [300, 366] width 7 height 7
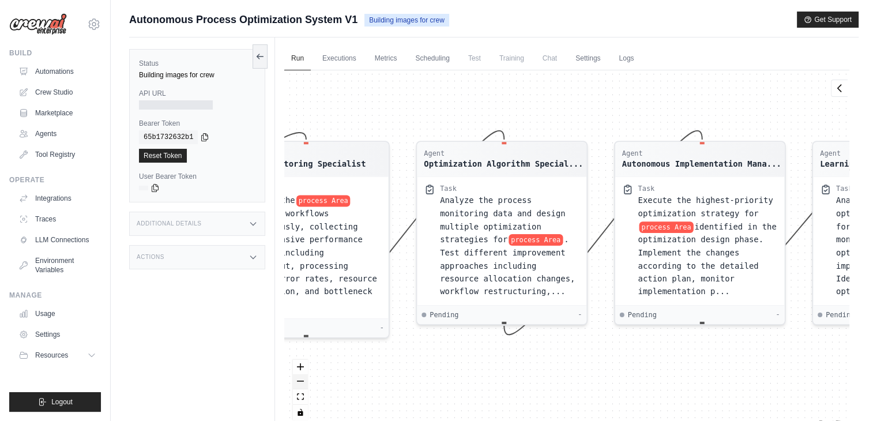
click at [303, 376] on button "zoom out" at bounding box center [300, 381] width 15 height 15
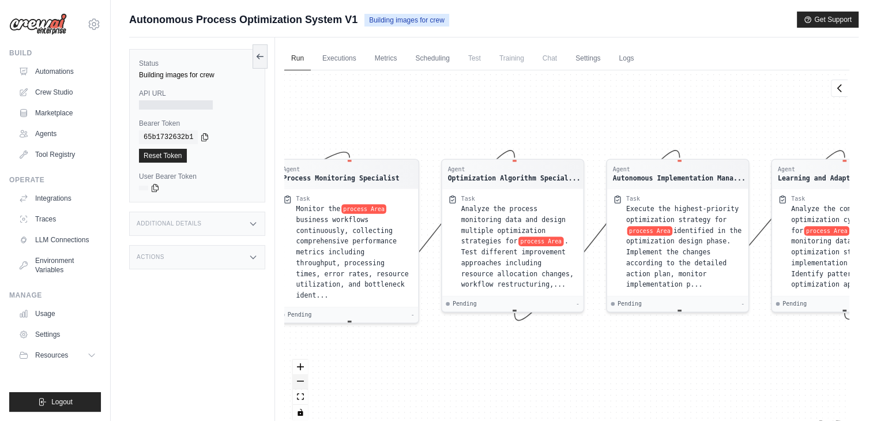
click at [303, 376] on button "zoom out" at bounding box center [300, 381] width 15 height 15
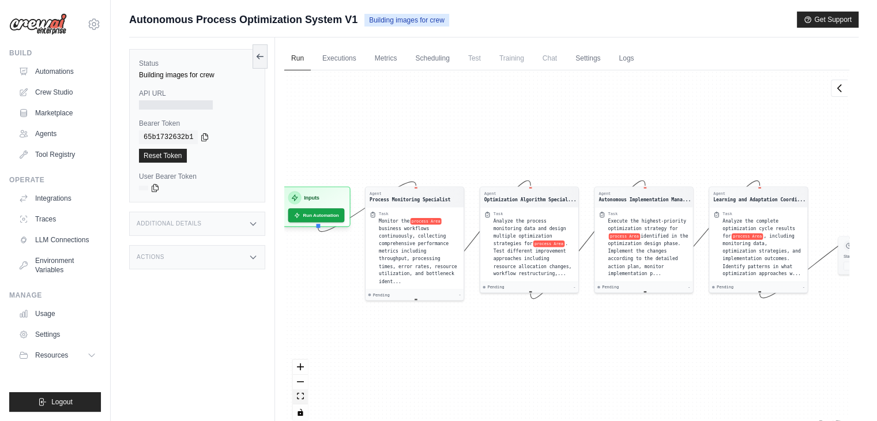
click at [302, 394] on icon "fit view" at bounding box center [300, 395] width 7 height 6
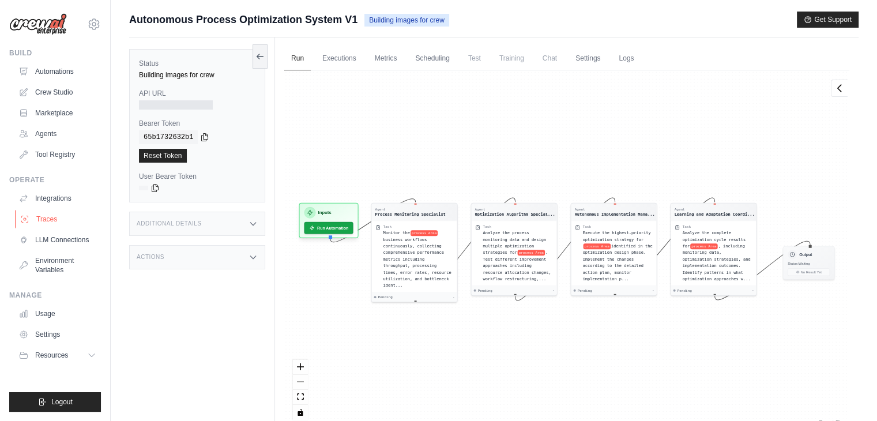
scroll to position [48, 0]
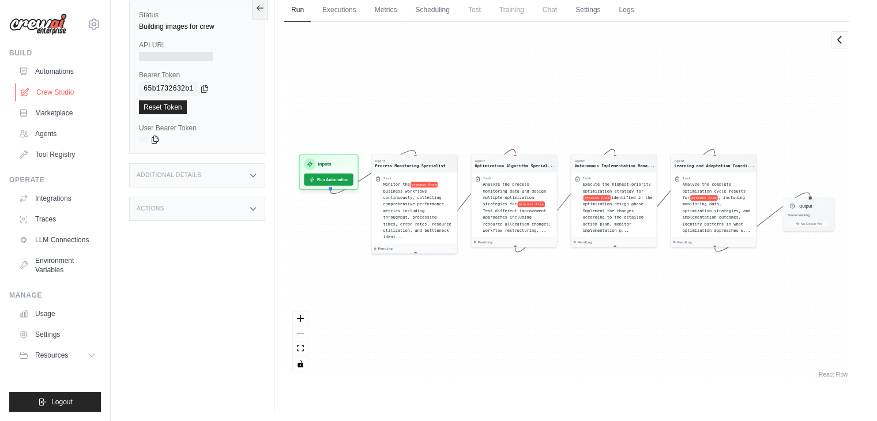
click at [70, 92] on link "Crew Studio" at bounding box center [58, 92] width 87 height 18
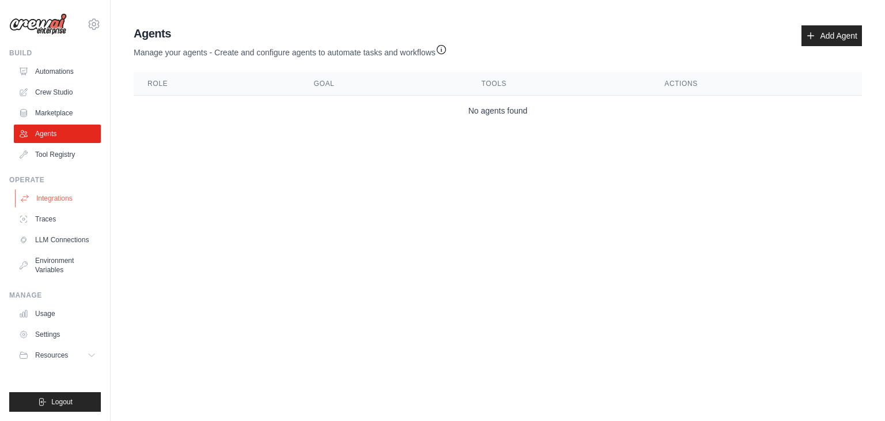
click at [66, 195] on link "Integrations" at bounding box center [58, 198] width 87 height 18
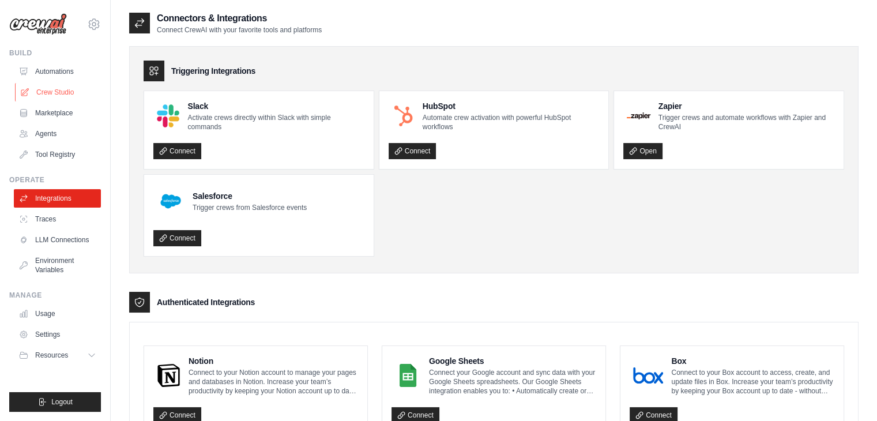
click at [51, 90] on link "Crew Studio" at bounding box center [58, 92] width 87 height 18
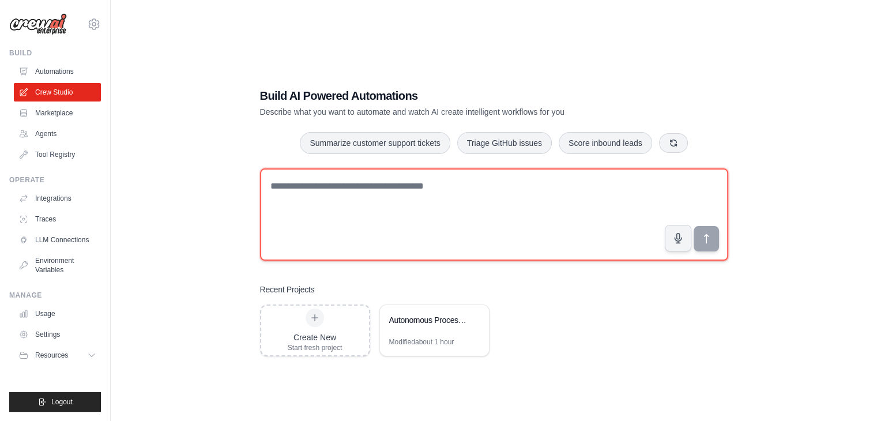
click at [438, 199] on textarea at bounding box center [494, 214] width 468 height 92
